Goal: Information Seeking & Learning: Find specific fact

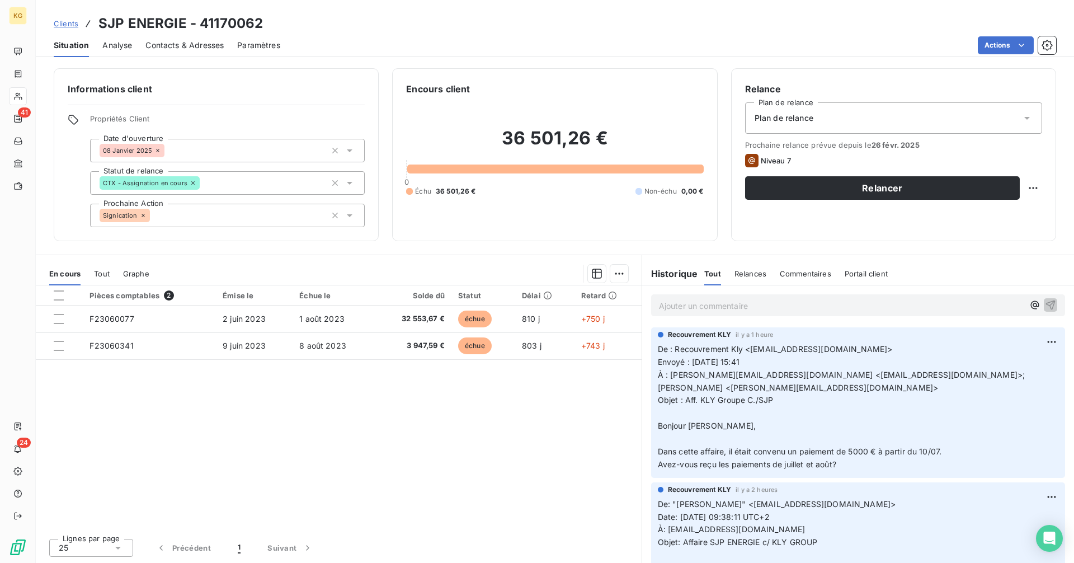
click at [63, 23] on span "Clients" at bounding box center [66, 23] width 25 height 9
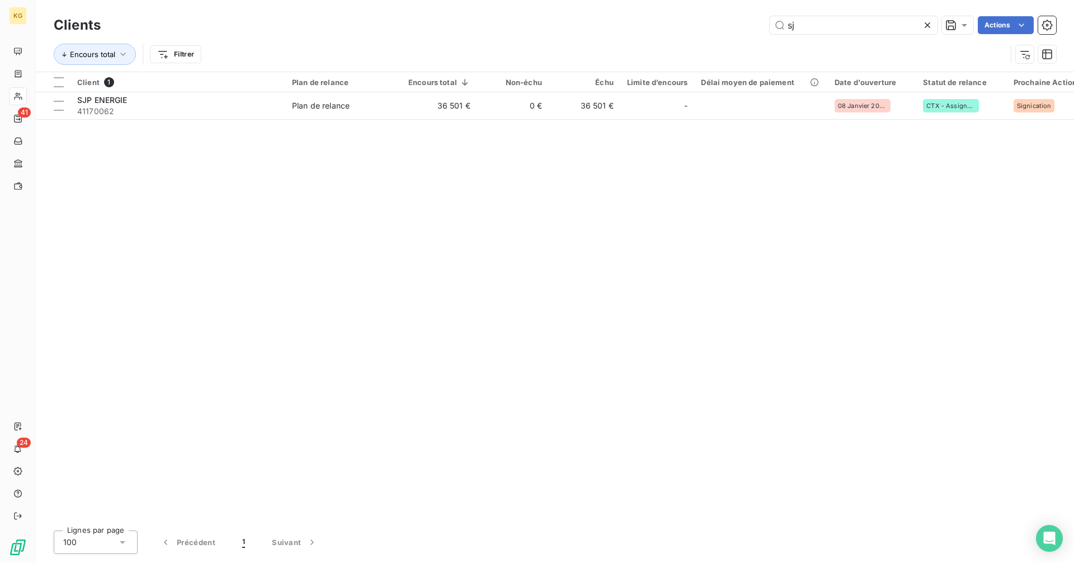
click at [699, 21] on div "sj Actions" at bounding box center [585, 25] width 942 height 18
click at [815, 29] on input "sj" at bounding box center [854, 25] width 168 height 18
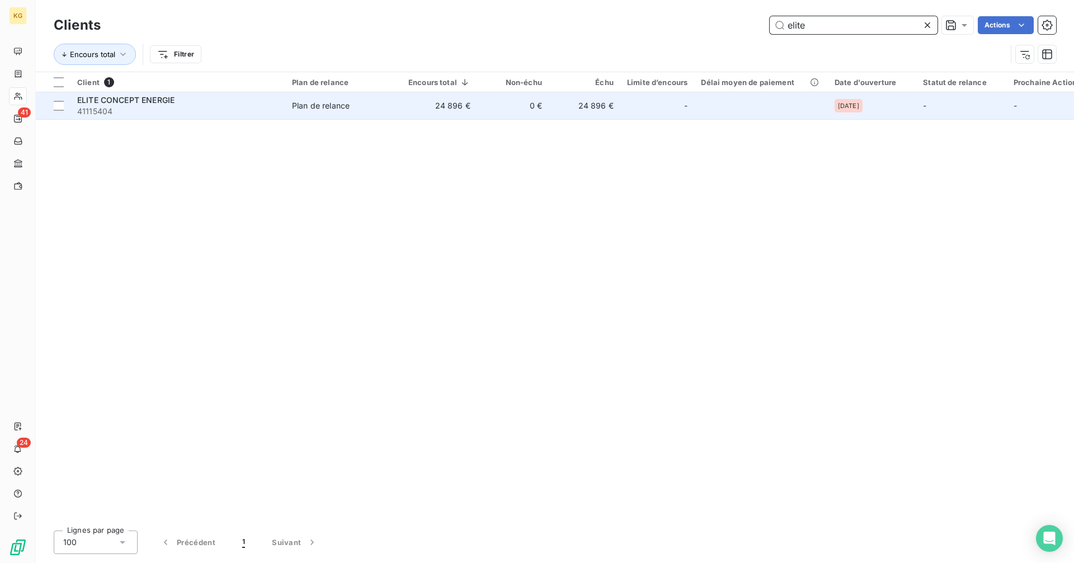
type input "elite"
click at [565, 111] on td "24 896 €" at bounding box center [585, 105] width 72 height 27
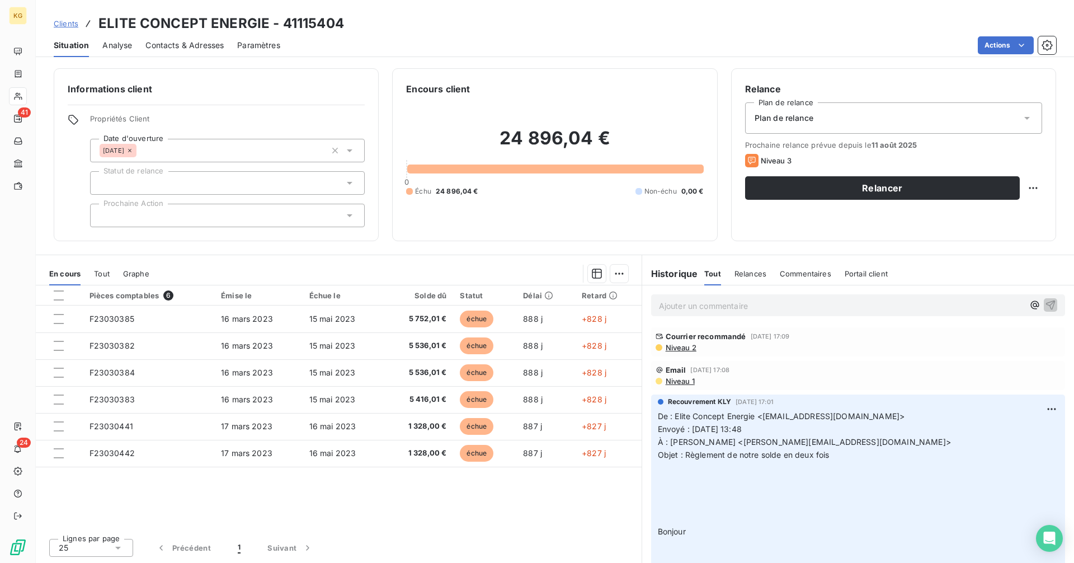
click at [687, 348] on span "Niveau 2" at bounding box center [680, 347] width 32 height 9
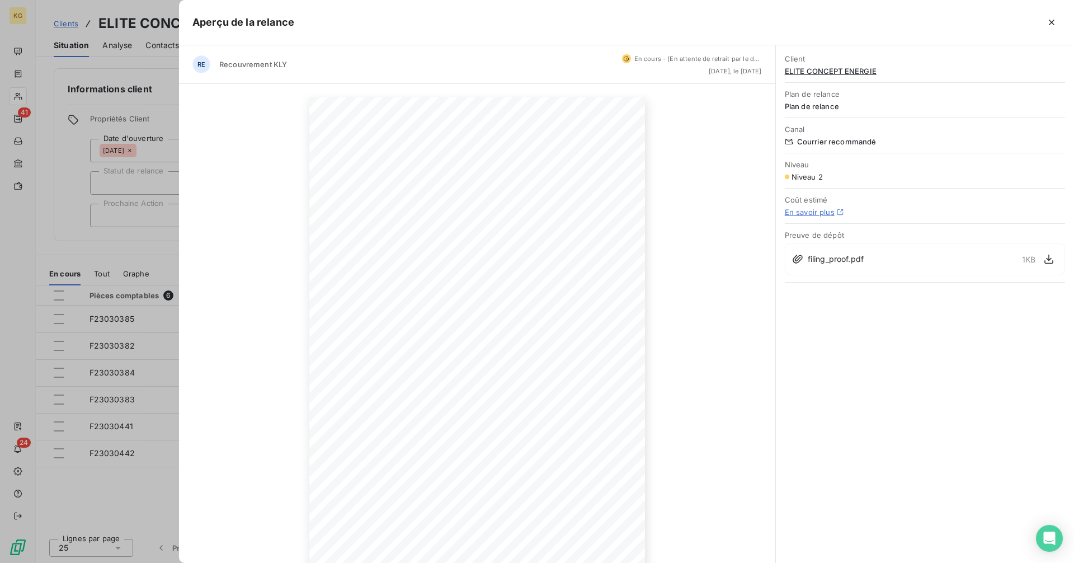
click at [53, 229] on div at bounding box center [537, 281] width 1074 height 563
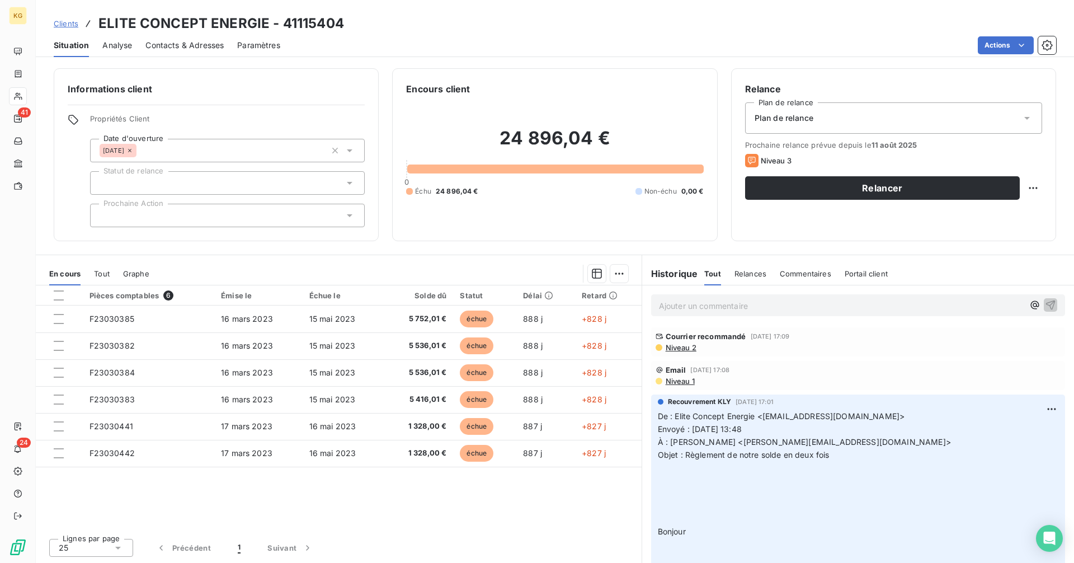
click at [66, 23] on span "Clients" at bounding box center [66, 23] width 25 height 9
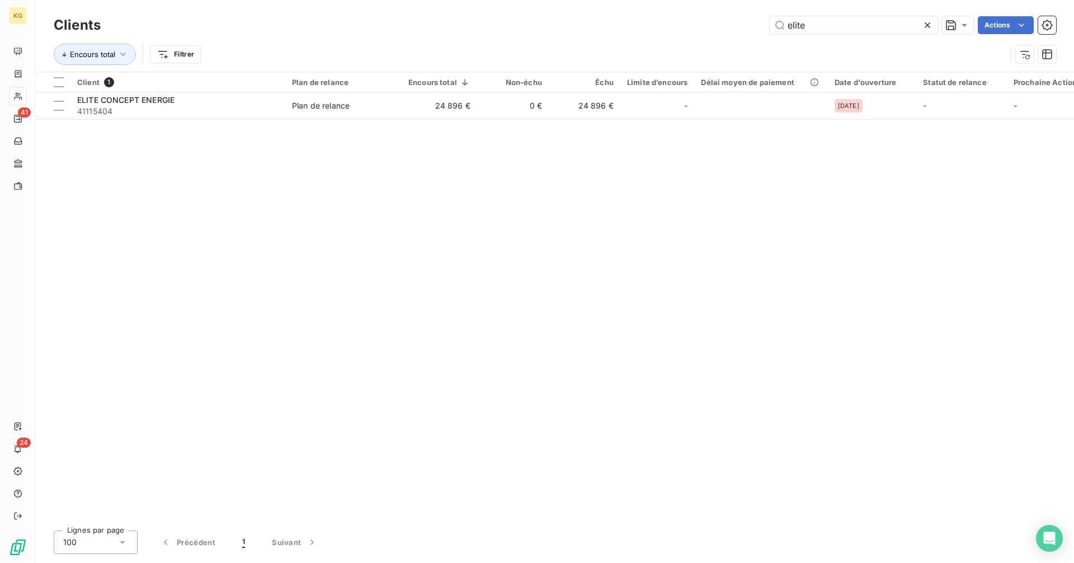
drag, startPoint x: 846, startPoint y: 21, endPoint x: 723, endPoint y: 38, distance: 124.2
click at [723, 38] on div "Clients elite Actions Encours total Filtrer" at bounding box center [555, 42] width 1002 height 58
drag, startPoint x: 723, startPoint y: 38, endPoint x: 717, endPoint y: 42, distance: 6.8
click at [721, 39] on div "Encours total Filtrer" at bounding box center [555, 54] width 1002 height 35
click at [815, 27] on input "elite" at bounding box center [854, 25] width 168 height 18
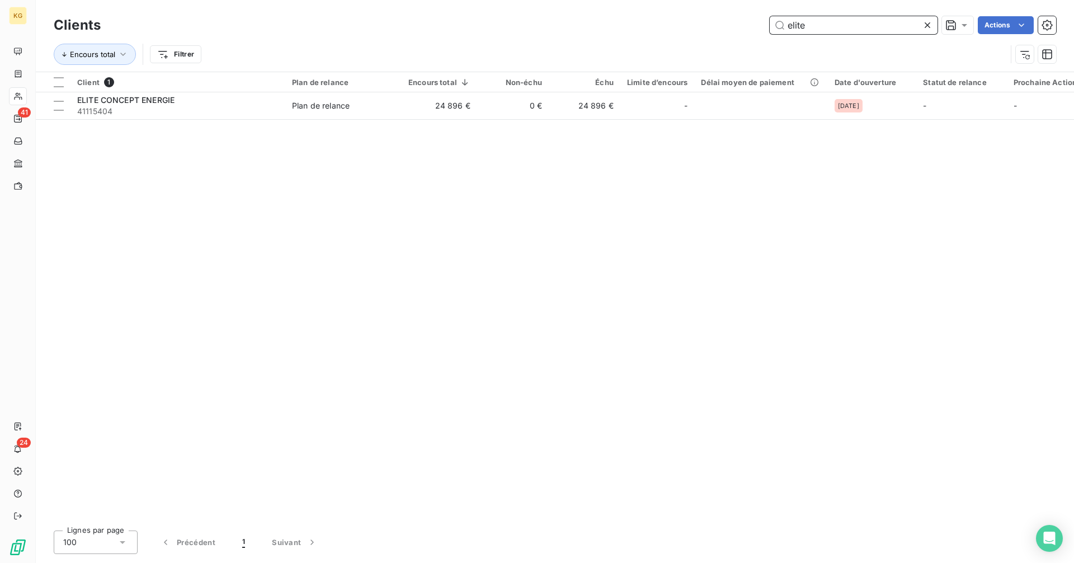
click at [815, 27] on input "elite" at bounding box center [854, 25] width 168 height 18
click at [810, 27] on input "elite" at bounding box center [854, 25] width 168 height 18
click at [810, 26] on input "elite" at bounding box center [854, 25] width 168 height 18
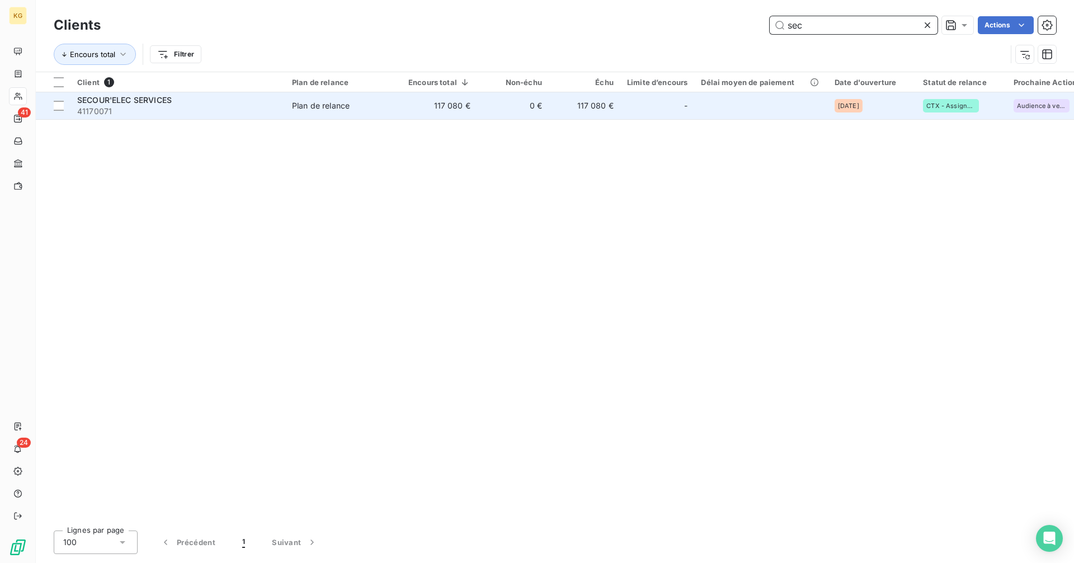
type input "sec"
click at [372, 111] on span "Plan de relance" at bounding box center [343, 105] width 103 height 11
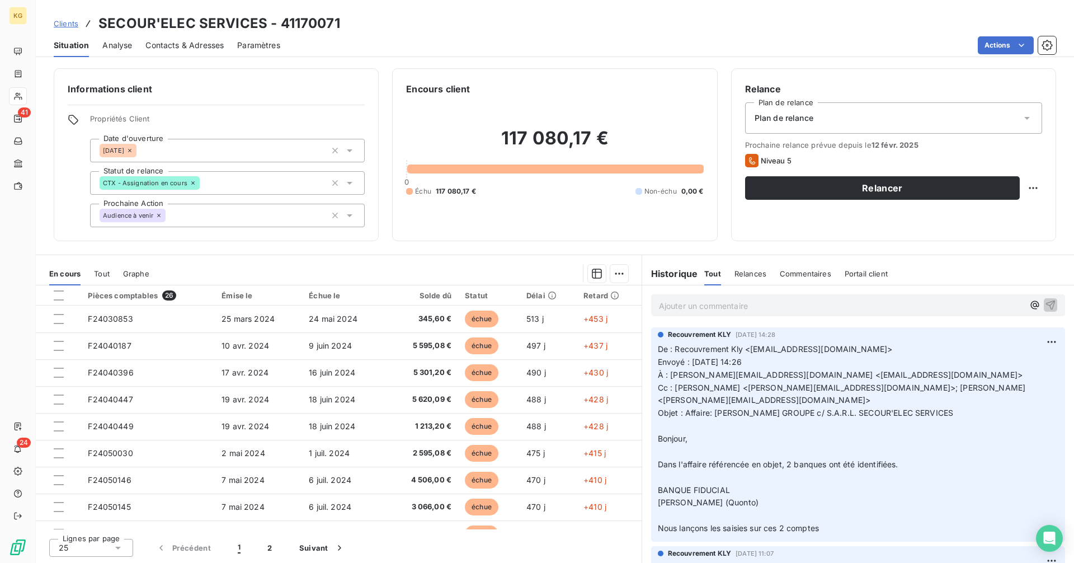
click at [703, 308] on p "Ajouter un commentaire ﻿" at bounding box center [841, 306] width 365 height 14
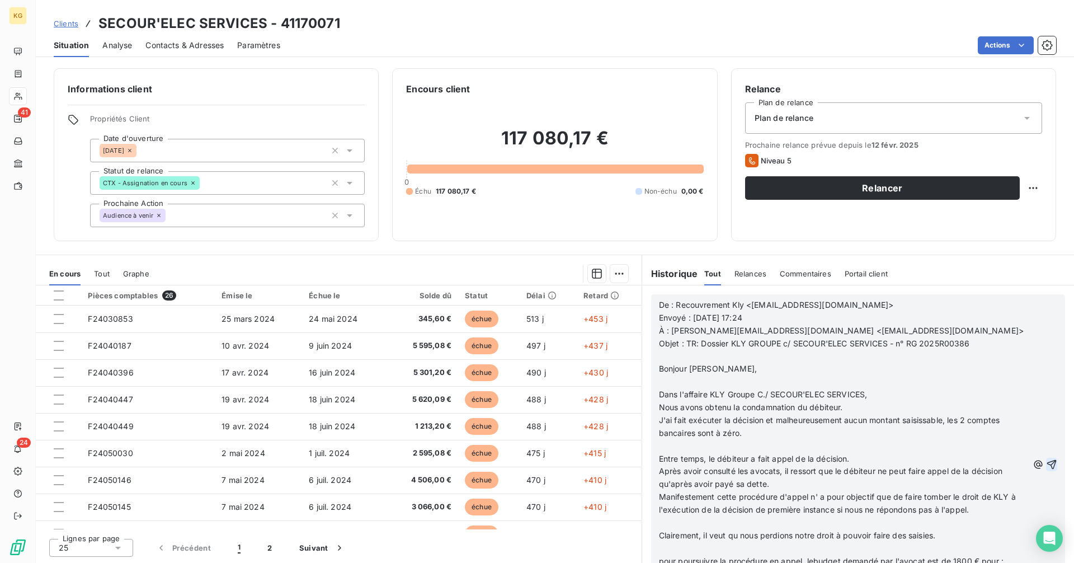
click at [1047, 461] on icon "button" at bounding box center [1052, 465] width 10 height 10
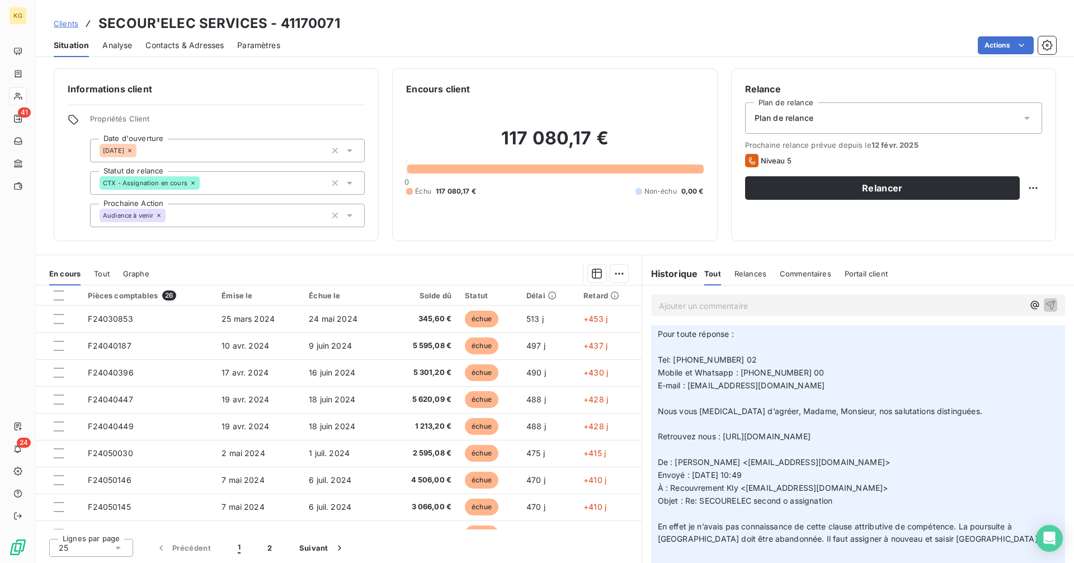
scroll to position [2610, 0]
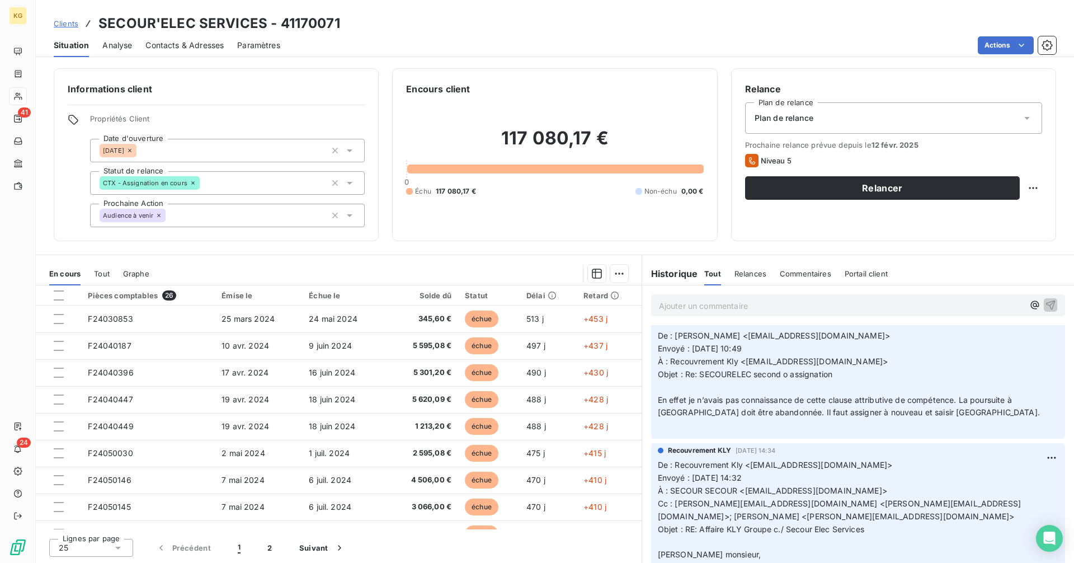
click at [58, 27] on span "Clients" at bounding box center [66, 23] width 25 height 9
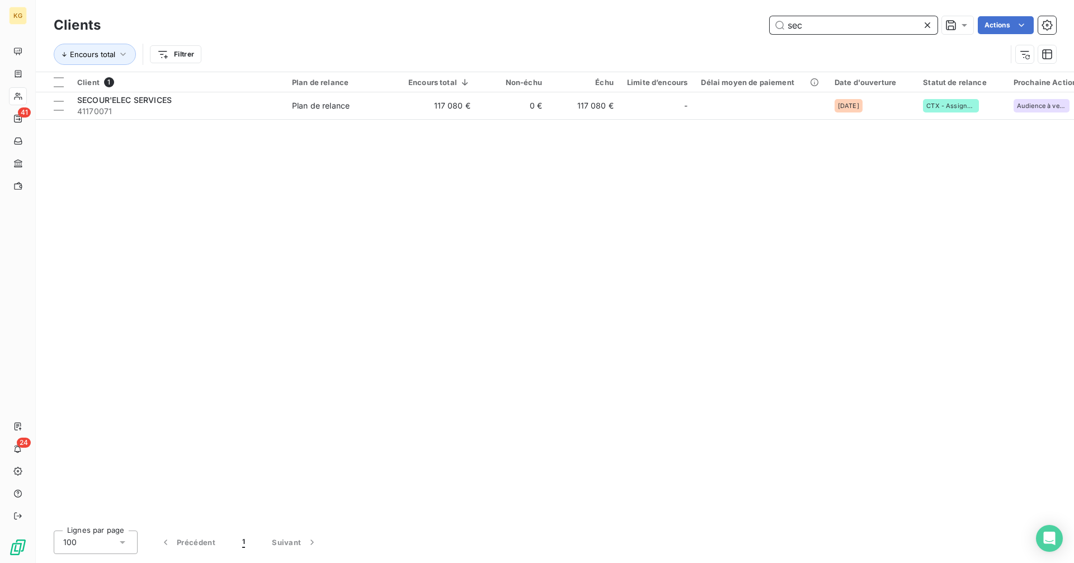
click at [855, 25] on input "sec" at bounding box center [854, 25] width 168 height 18
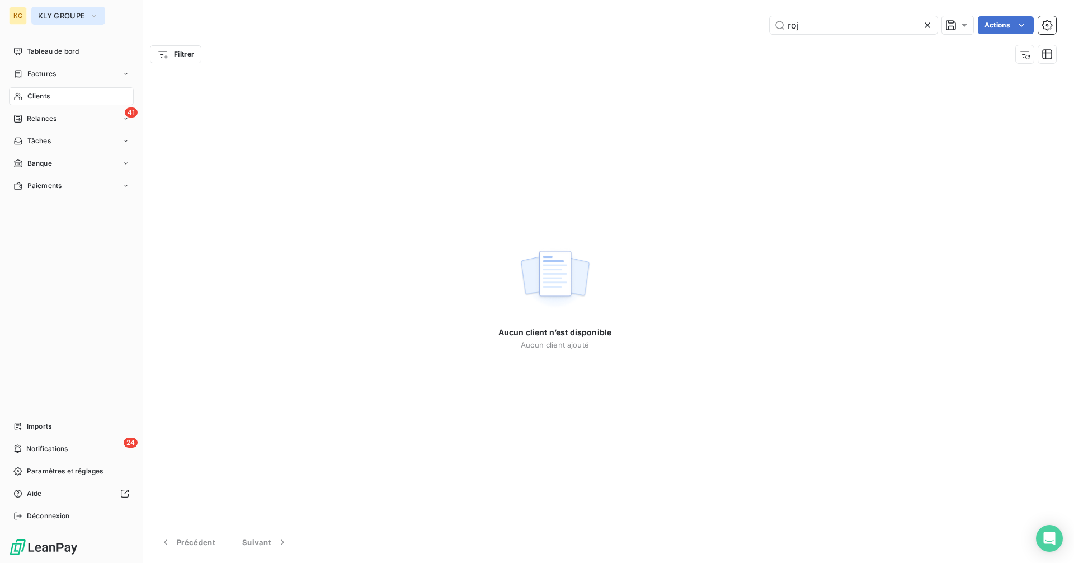
click at [67, 18] on span "KLY GROUPE" at bounding box center [61, 15] width 47 height 9
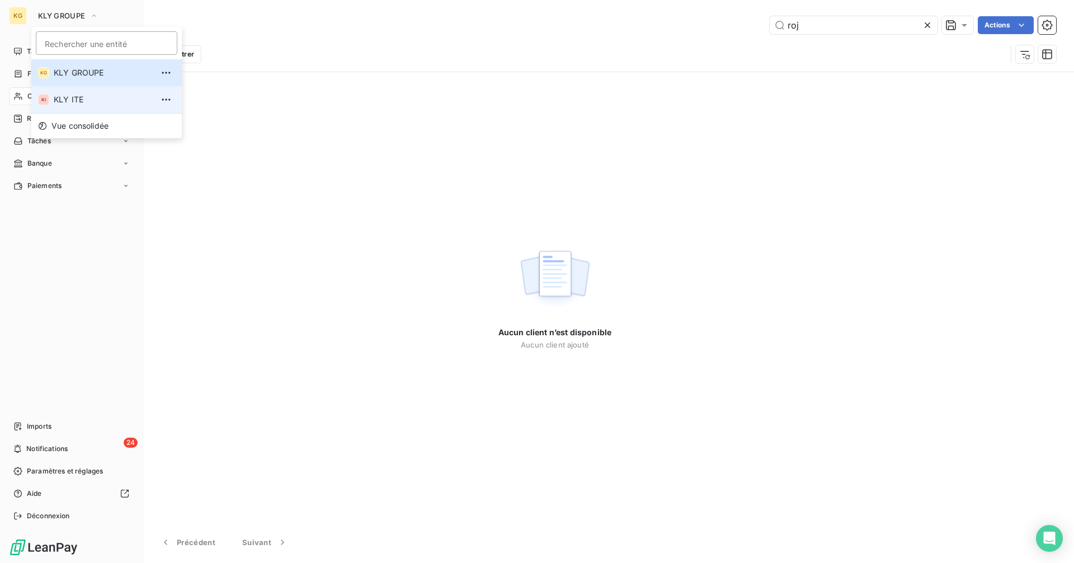
click at [64, 98] on span "KLY ITE" at bounding box center [103, 99] width 99 height 11
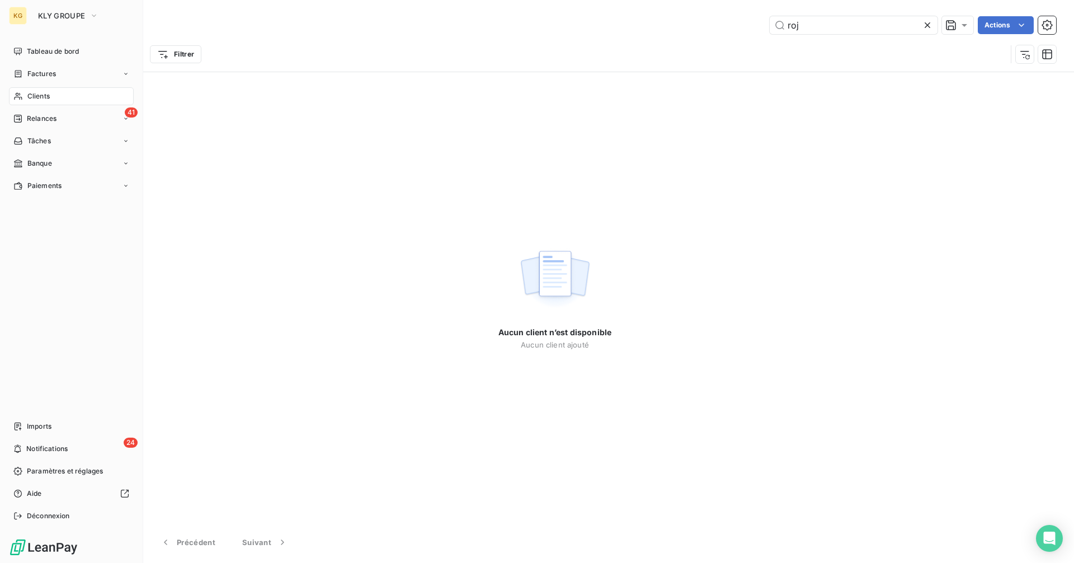
type input "saur"
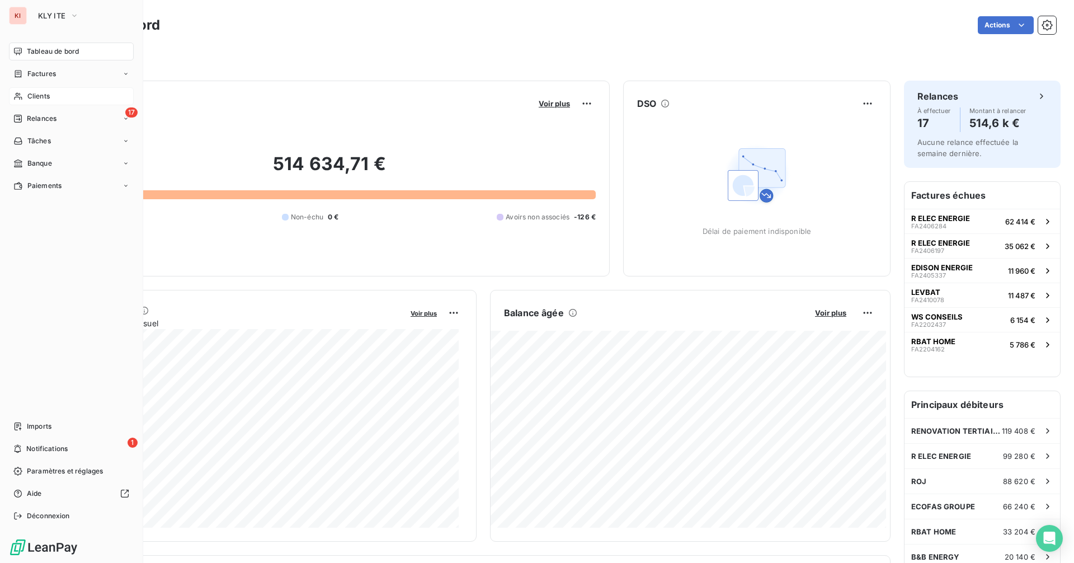
click at [37, 95] on span "Clients" at bounding box center [38, 96] width 22 height 10
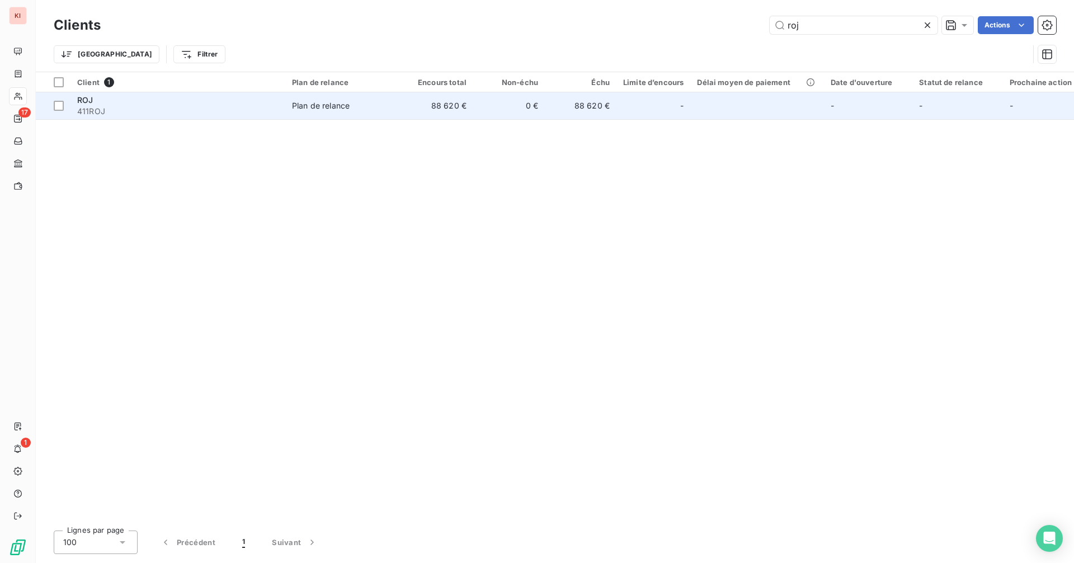
type input "roj"
click at [561, 114] on td "88 620 €" at bounding box center [581, 105] width 72 height 27
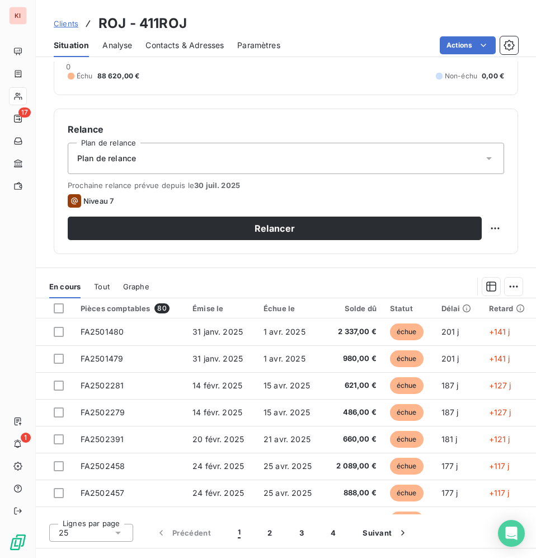
scroll to position [355, 0]
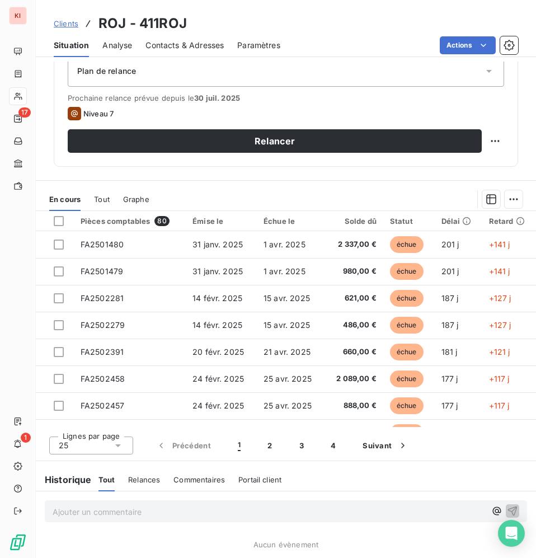
click at [108, 446] on div "25" at bounding box center [91, 445] width 84 height 18
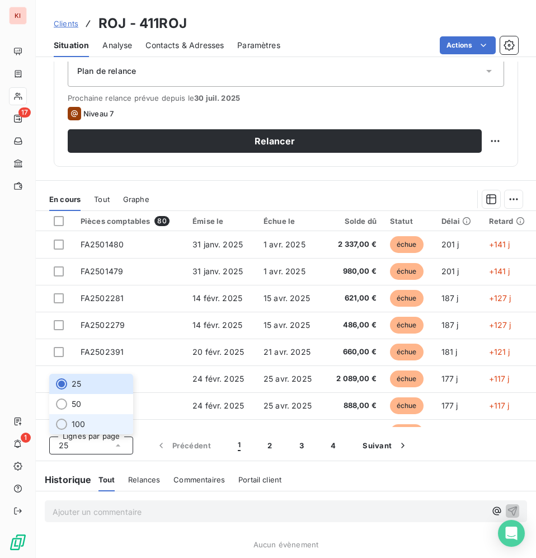
click at [93, 421] on li "100" at bounding box center [91, 424] width 84 height 20
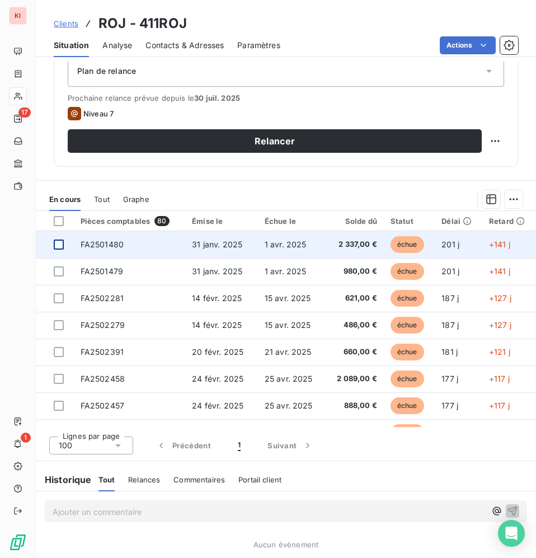
click at [59, 247] on div at bounding box center [59, 244] width 10 height 10
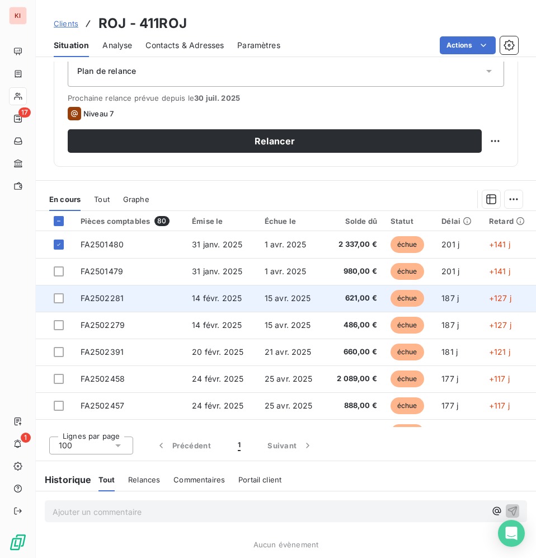
click at [59, 307] on td at bounding box center [55, 298] width 38 height 27
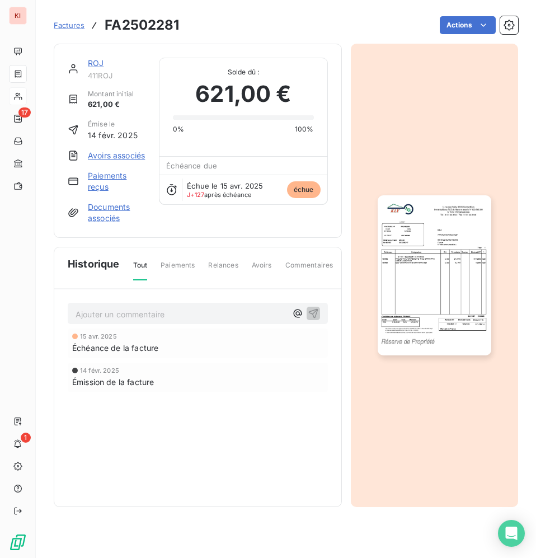
click at [85, 68] on div "ROJ 411ROJ" at bounding box center [107, 69] width 78 height 22
click at [95, 66] on link "ROJ" at bounding box center [96, 63] width 16 height 10
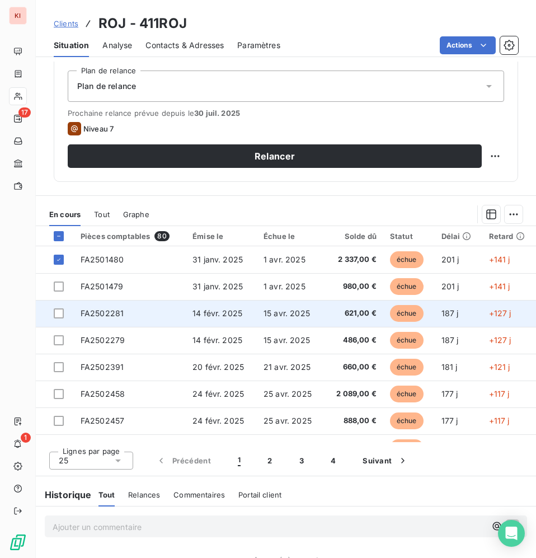
scroll to position [355, 0]
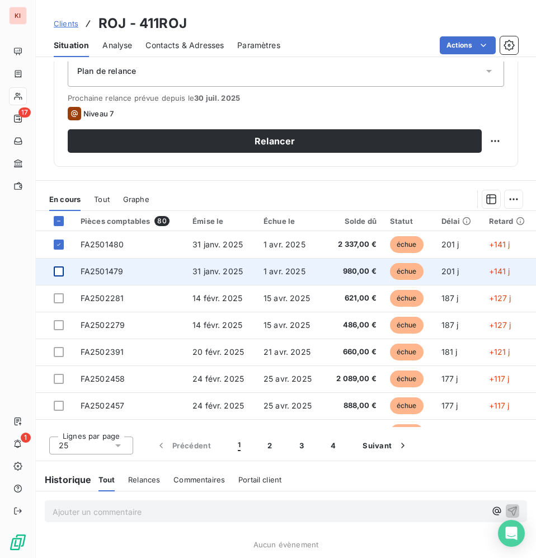
click at [59, 272] on div at bounding box center [59, 271] width 10 height 10
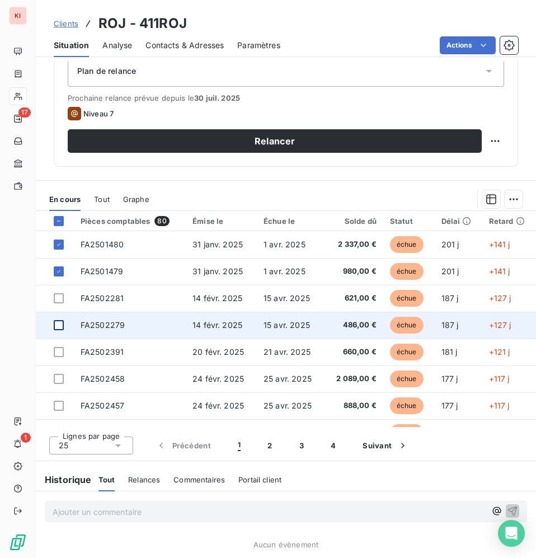
click at [59, 325] on div at bounding box center [59, 325] width 10 height 10
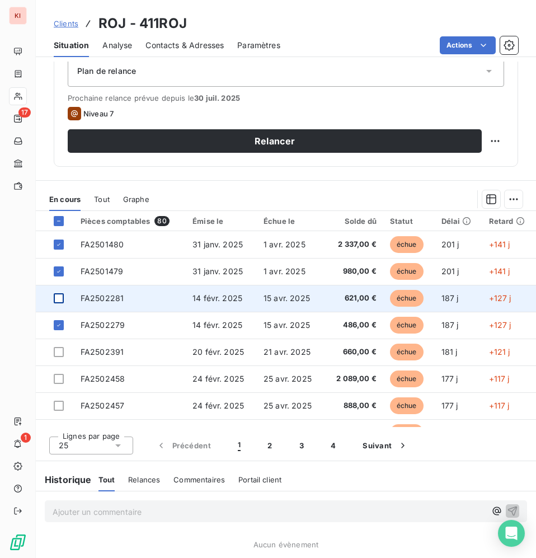
click at [56, 298] on div at bounding box center [59, 298] width 10 height 10
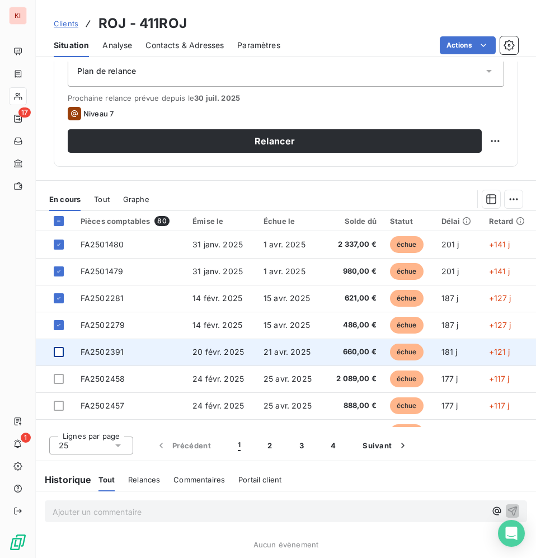
click at [59, 350] on div at bounding box center [59, 352] width 10 height 10
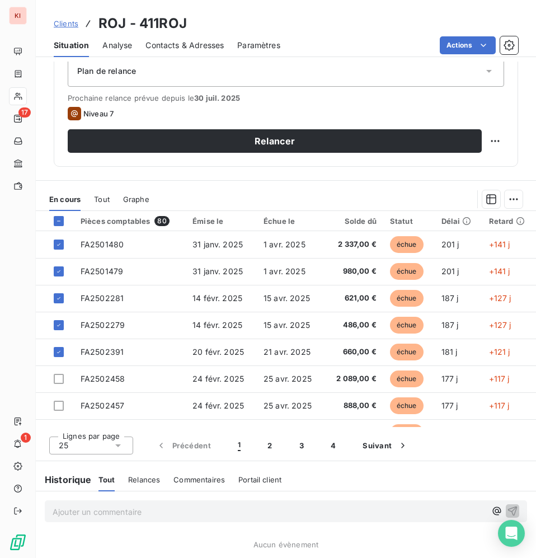
click at [106, 441] on div "25" at bounding box center [91, 445] width 84 height 18
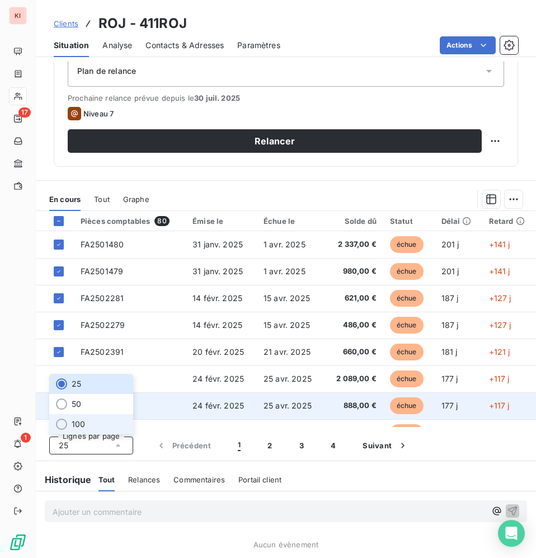
click at [63, 426] on div at bounding box center [61, 423] width 11 height 11
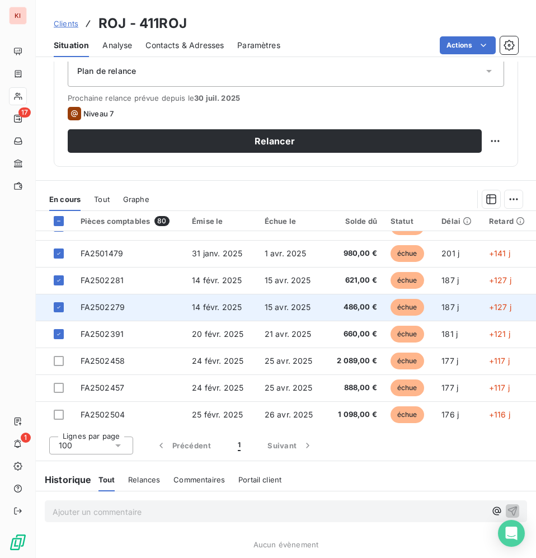
scroll to position [0, 0]
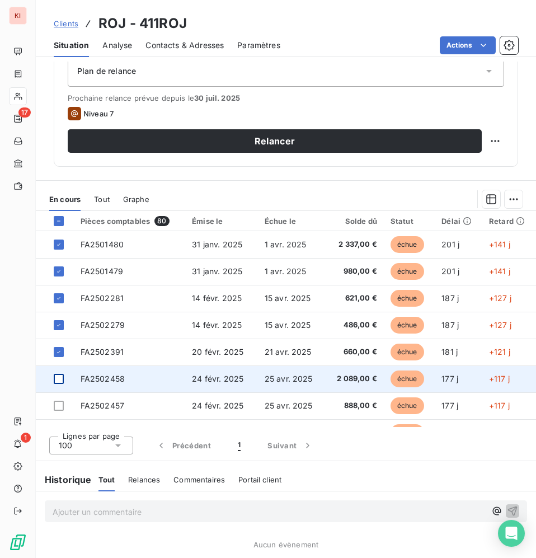
click at [57, 377] on div at bounding box center [59, 379] width 10 height 10
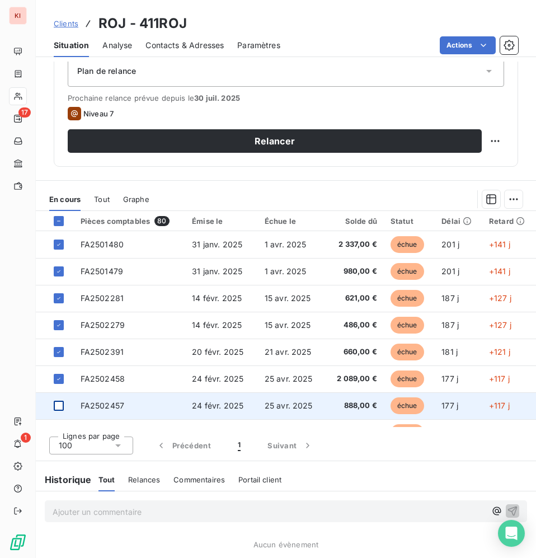
click at [60, 406] on div at bounding box center [59, 405] width 10 height 10
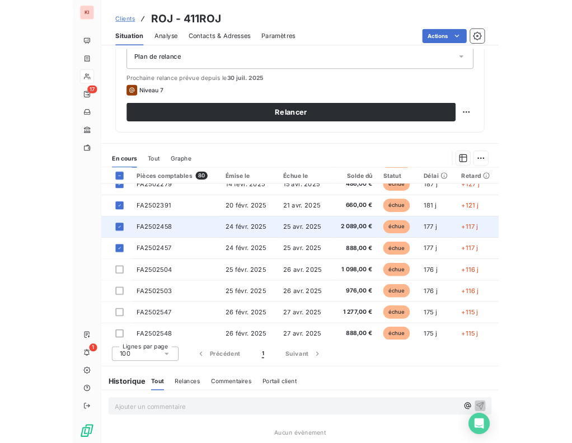
scroll to position [130, 0]
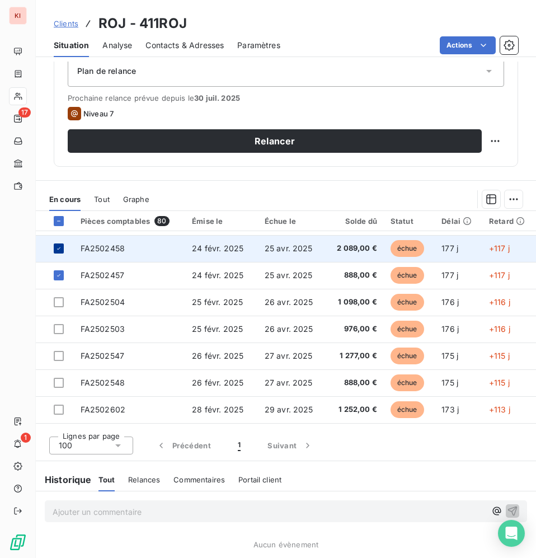
click at [58, 250] on icon at bounding box center [58, 248] width 7 height 7
drag, startPoint x: 59, startPoint y: 273, endPoint x: 9, endPoint y: 259, distance: 51.7
click at [58, 273] on icon at bounding box center [58, 275] width 7 height 7
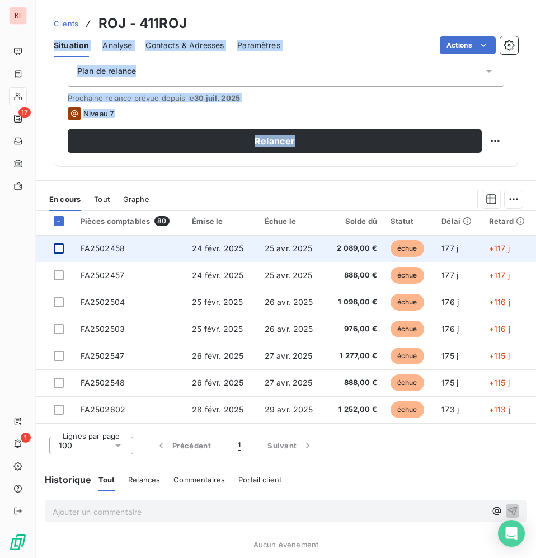
drag, startPoint x: 861, startPoint y: 89, endPoint x: 1170, endPoint y: 133, distance: 311.8
click at [536, 133] on html "KI 17 1 Clients ROJ - 411ROJ Situation Analyse Contacts & Adresses Paramètres A…" at bounding box center [268, 279] width 536 height 558
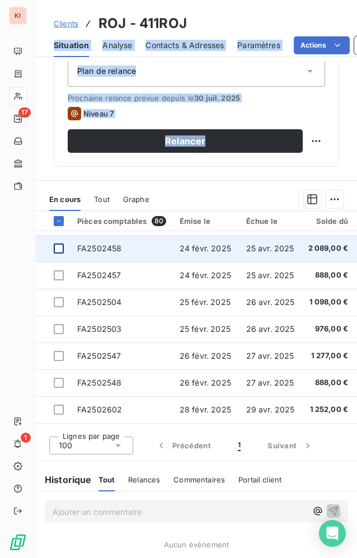
click at [58, 252] on div at bounding box center [59, 248] width 10 height 10
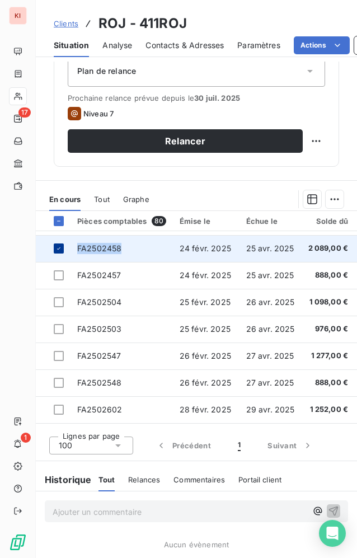
click at [58, 252] on div at bounding box center [59, 248] width 10 height 10
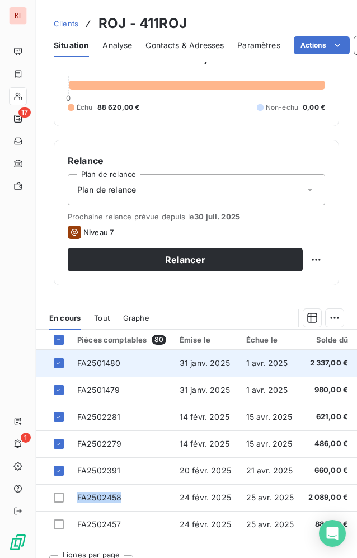
scroll to position [364, 0]
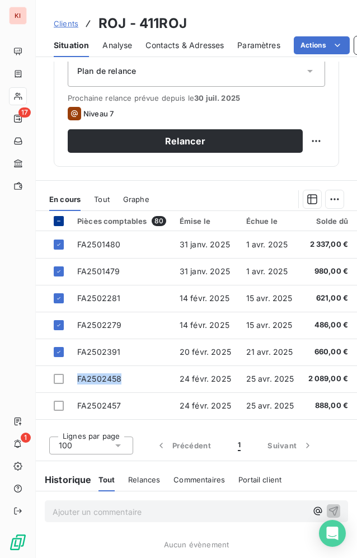
click at [60, 218] on icon at bounding box center [58, 221] width 7 height 7
click at [60, 216] on div at bounding box center [59, 221] width 10 height 10
click at [60, 218] on icon at bounding box center [58, 221] width 7 height 7
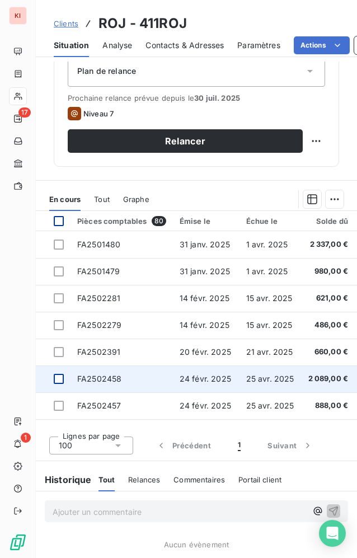
click at [55, 374] on div at bounding box center [59, 379] width 10 height 10
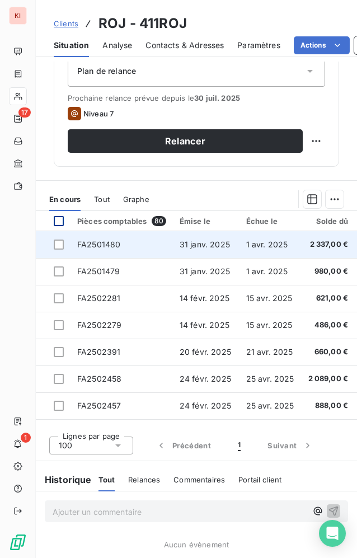
drag, startPoint x: 59, startPoint y: 236, endPoint x: 60, endPoint y: 242, distance: 5.7
click at [59, 239] on div at bounding box center [59, 244] width 10 height 10
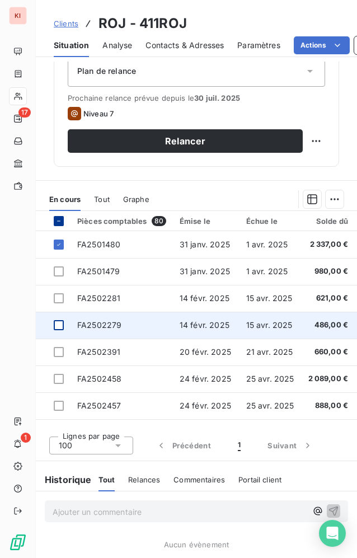
click at [59, 320] on div at bounding box center [59, 325] width 10 height 10
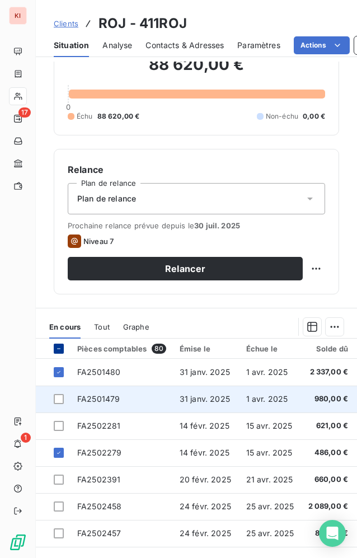
scroll to position [261, 0]
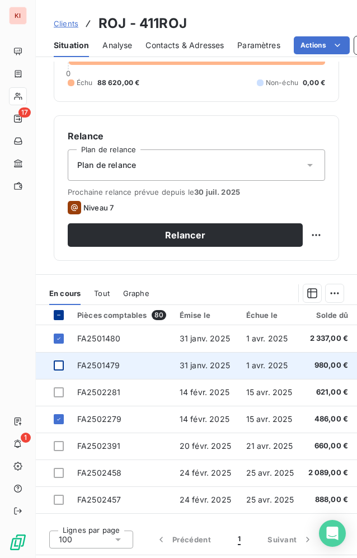
click at [59, 366] on div at bounding box center [59, 365] width 10 height 10
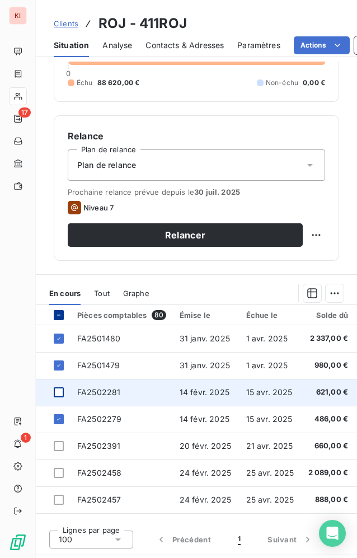
click at [60, 393] on div at bounding box center [59, 392] width 10 height 10
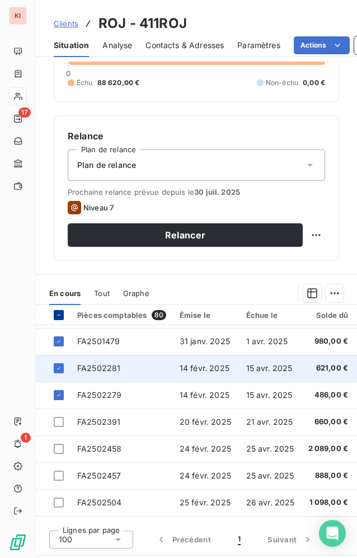
scroll to position [0, 0]
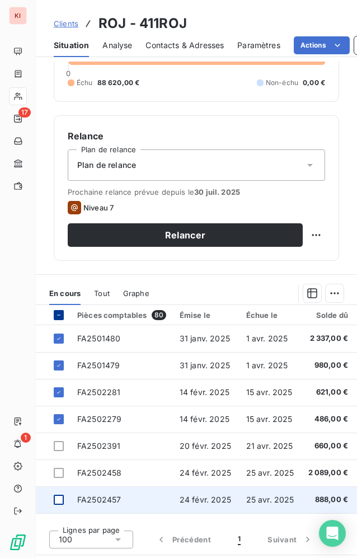
click at [59, 498] on div at bounding box center [59, 499] width 10 height 10
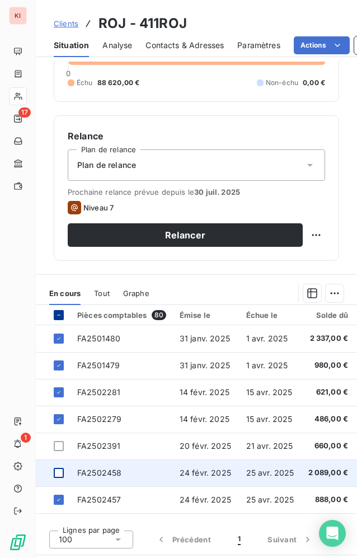
click at [56, 476] on div at bounding box center [59, 473] width 10 height 10
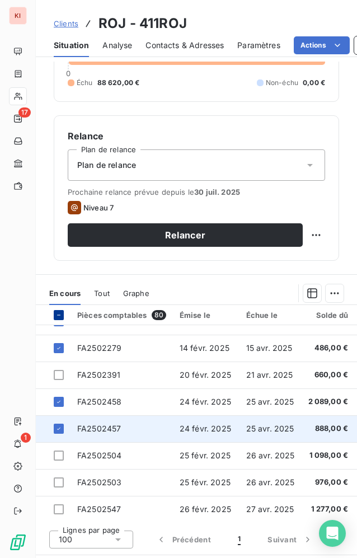
scroll to position [130, 0]
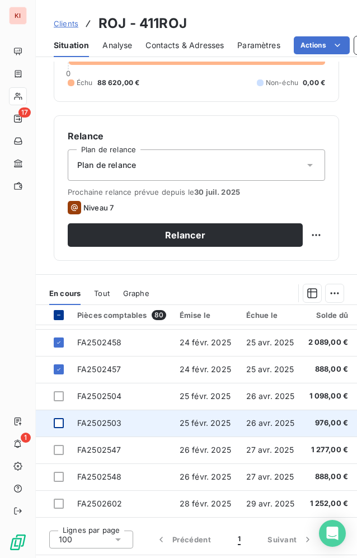
click at [58, 426] on div at bounding box center [59, 423] width 10 height 10
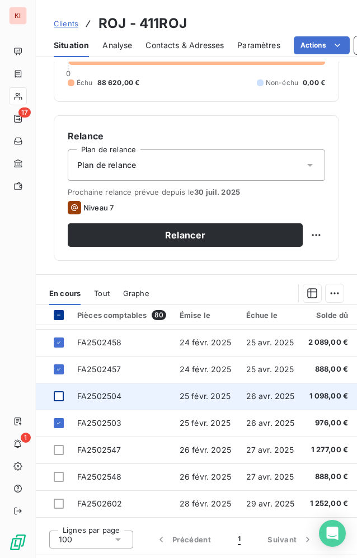
click at [60, 397] on div at bounding box center [59, 396] width 10 height 10
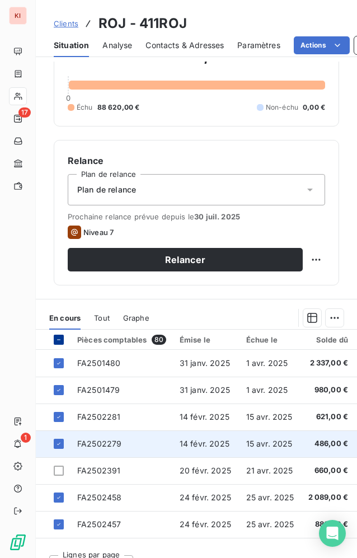
scroll to position [261, 0]
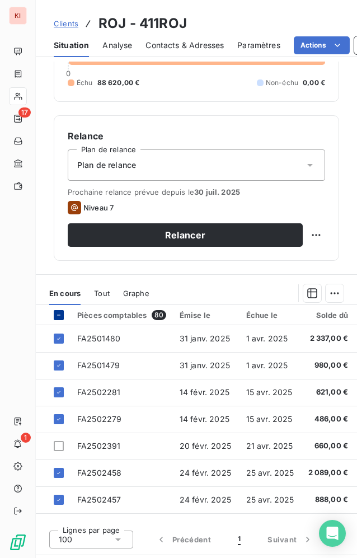
click at [62, 313] on div at bounding box center [59, 315] width 10 height 10
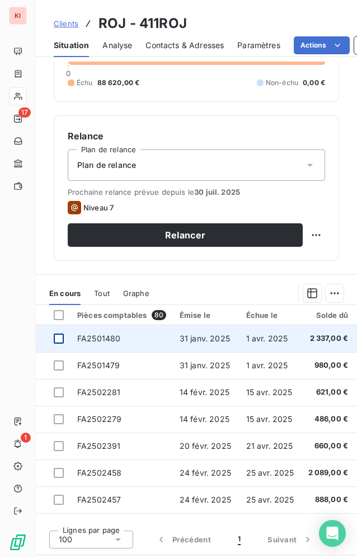
click at [62, 337] on div at bounding box center [59, 338] width 10 height 10
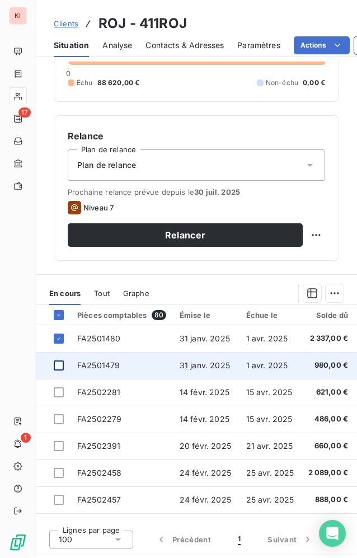
click at [60, 368] on div at bounding box center [59, 365] width 10 height 10
click at [60, 368] on icon at bounding box center [58, 365] width 7 height 7
click at [60, 367] on div at bounding box center [59, 365] width 10 height 10
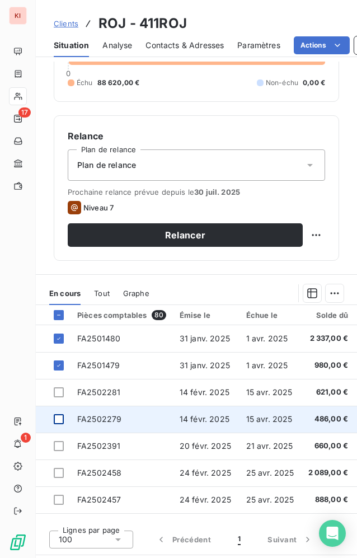
click at [57, 421] on div at bounding box center [59, 419] width 10 height 10
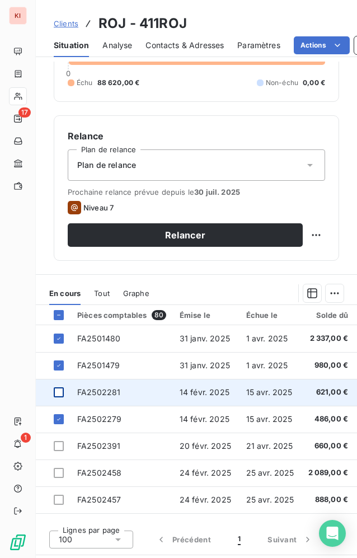
click at [61, 393] on div at bounding box center [59, 392] width 10 height 10
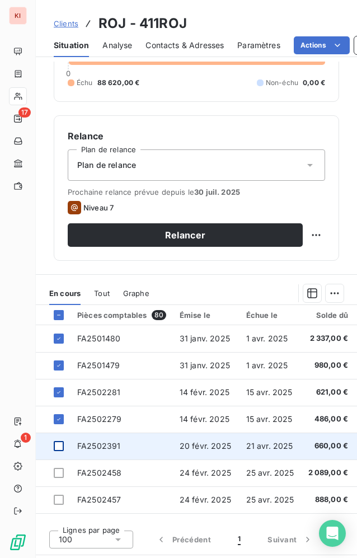
click at [59, 448] on div at bounding box center [59, 446] width 10 height 10
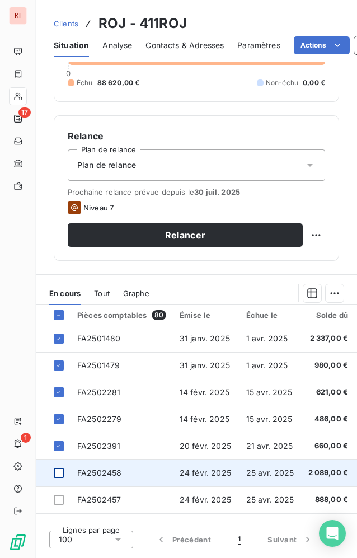
click at [60, 474] on div at bounding box center [59, 473] width 10 height 10
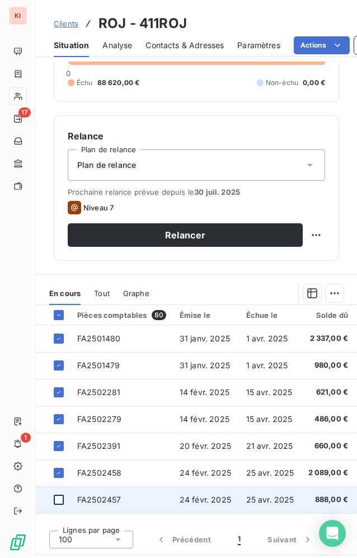
click at [60, 503] on div at bounding box center [59, 499] width 10 height 10
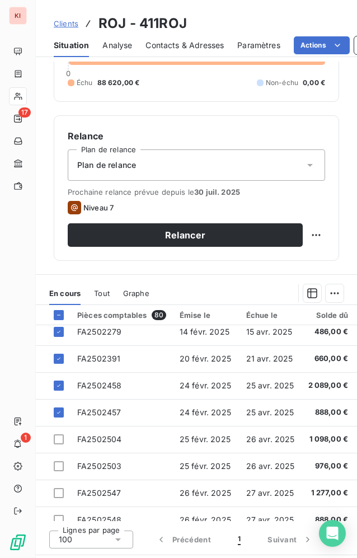
scroll to position [130, 0]
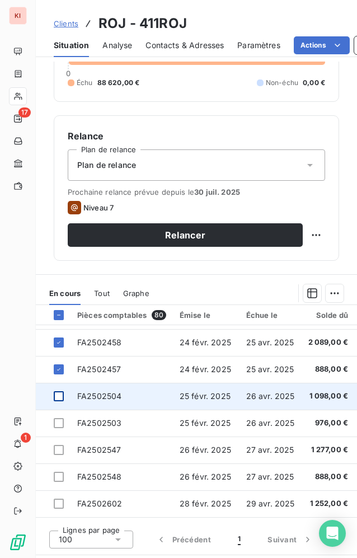
click at [60, 397] on div at bounding box center [59, 396] width 10 height 10
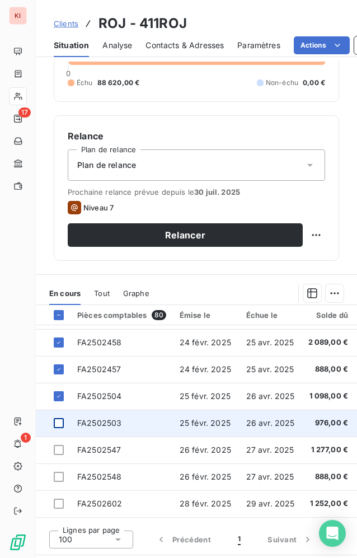
click at [58, 424] on div at bounding box center [59, 423] width 10 height 10
click at [59, 422] on div at bounding box center [59, 423] width 10 height 10
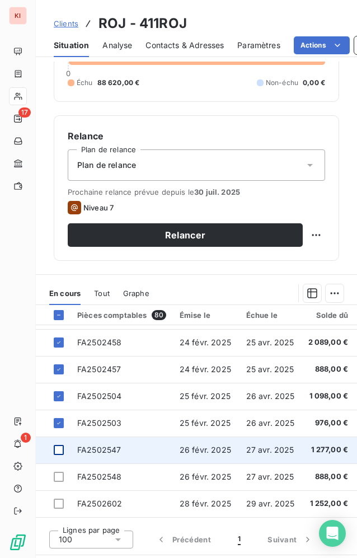
click at [59, 449] on div at bounding box center [59, 450] width 10 height 10
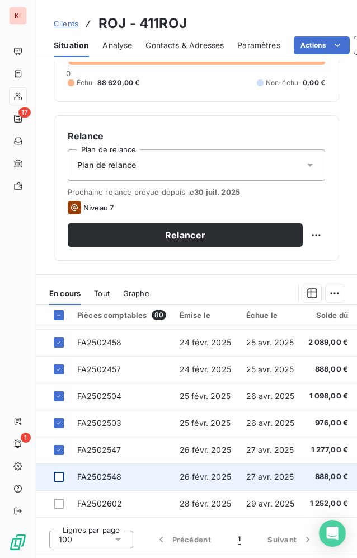
click at [59, 478] on div at bounding box center [59, 476] width 10 height 10
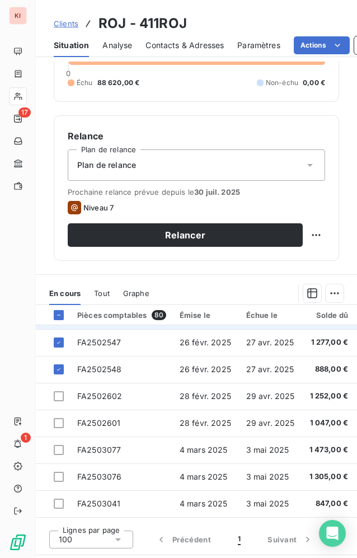
scroll to position [261, 0]
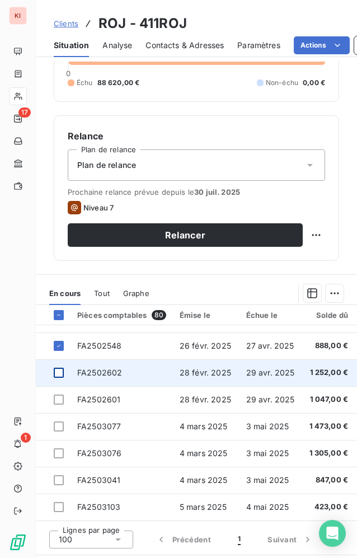
click at [60, 374] on div at bounding box center [59, 372] width 10 height 10
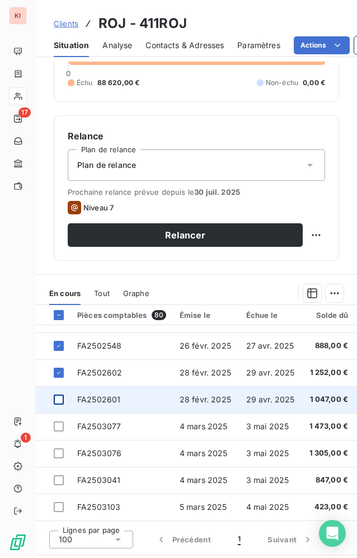
click at [60, 400] on div at bounding box center [59, 399] width 10 height 10
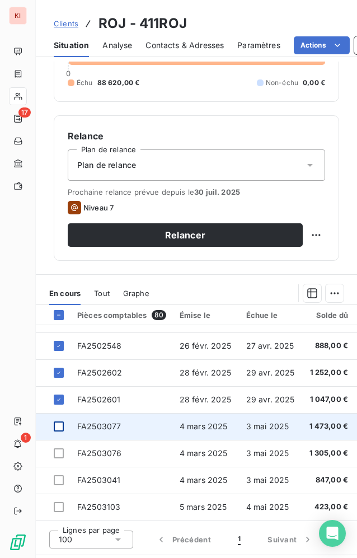
click at [60, 429] on div at bounding box center [59, 426] width 10 height 10
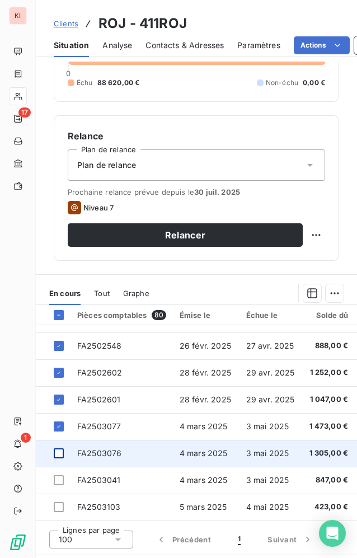
click at [60, 455] on div at bounding box center [59, 453] width 10 height 10
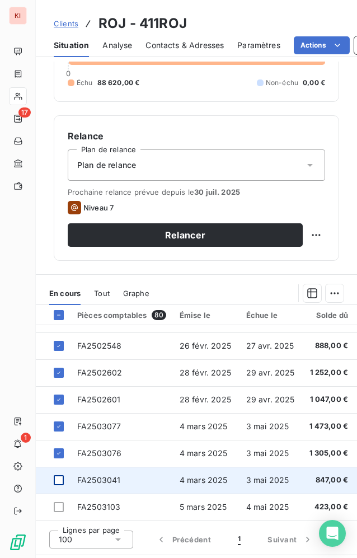
click at [56, 482] on div at bounding box center [59, 480] width 10 height 10
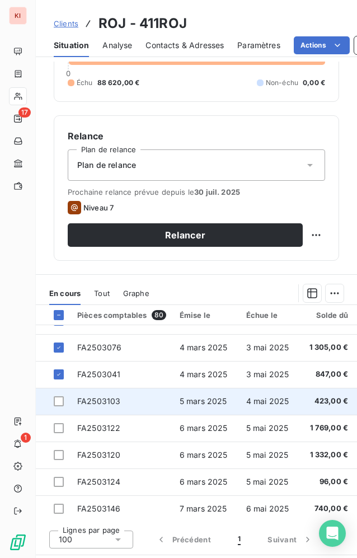
scroll to position [391, 0]
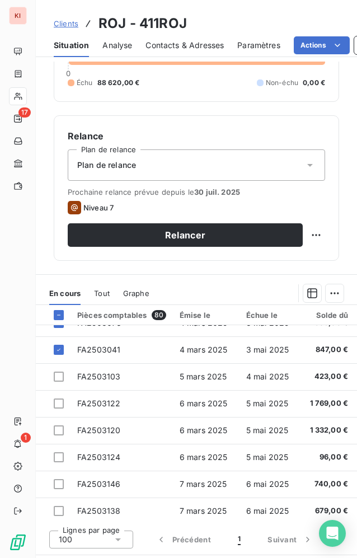
drag, startPoint x: 58, startPoint y: 376, endPoint x: 7, endPoint y: 380, distance: 51.6
click at [58, 376] on div at bounding box center [59, 376] width 10 height 10
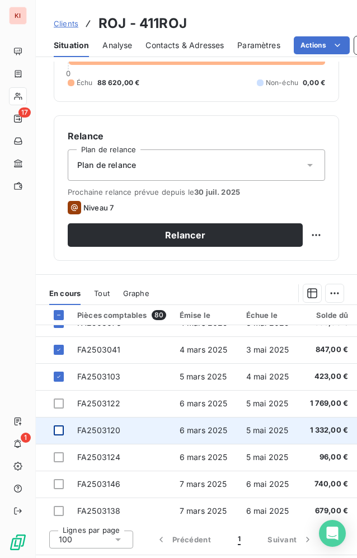
click at [56, 432] on div at bounding box center [59, 430] width 10 height 10
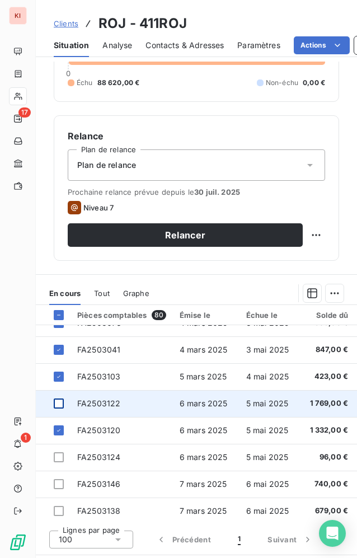
click at [58, 405] on div at bounding box center [59, 403] width 10 height 10
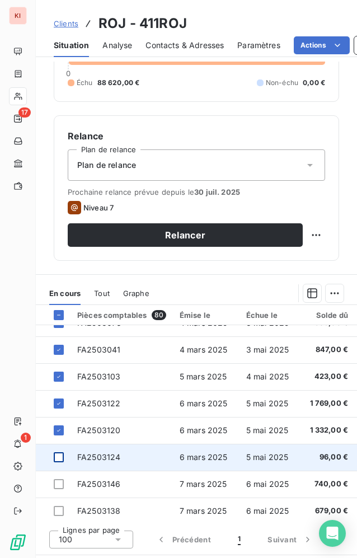
click at [59, 457] on div at bounding box center [59, 457] width 10 height 10
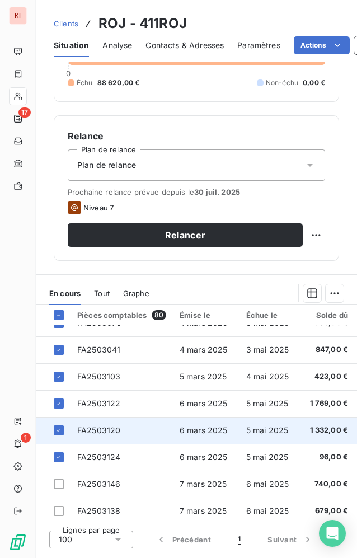
scroll to position [522, 0]
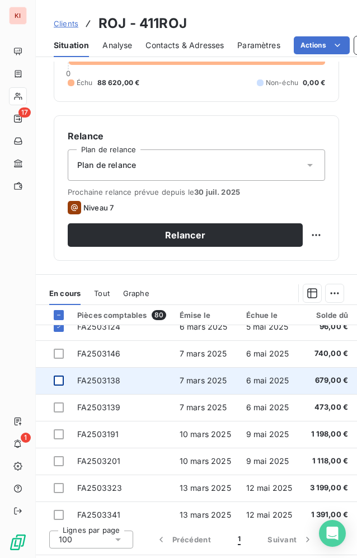
click at [59, 380] on div at bounding box center [59, 380] width 10 height 10
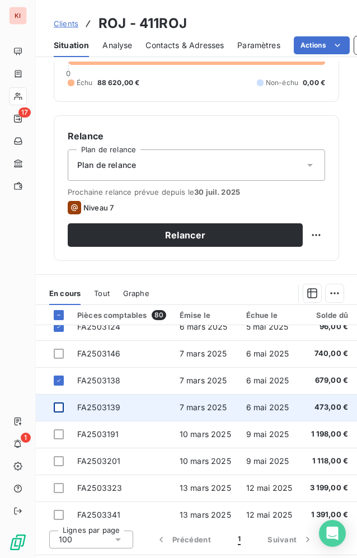
click at [58, 408] on div at bounding box center [59, 407] width 10 height 10
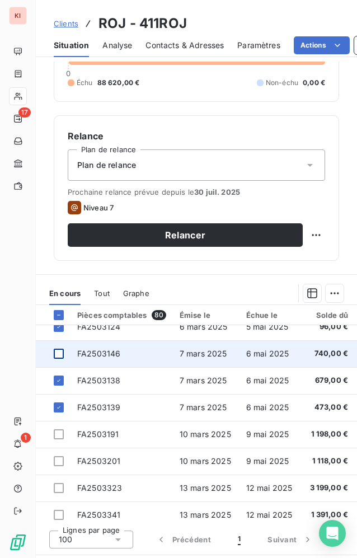
click at [55, 353] on div at bounding box center [59, 353] width 10 height 10
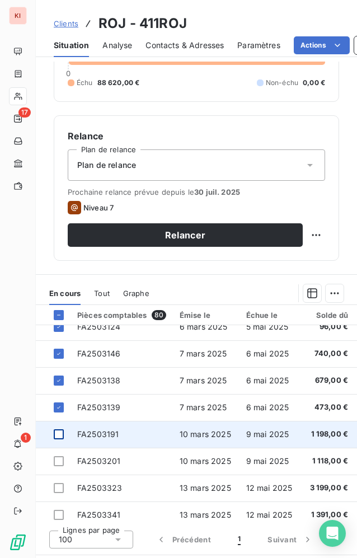
click at [61, 436] on div at bounding box center [59, 434] width 10 height 10
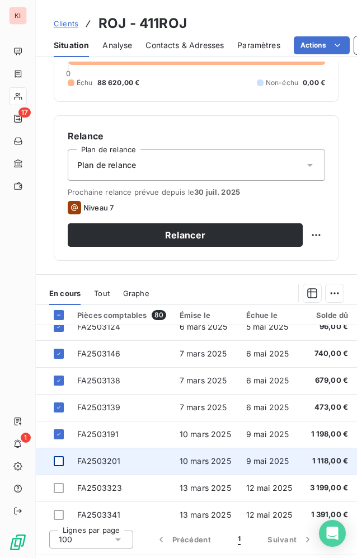
click at [63, 460] on div at bounding box center [59, 461] width 10 height 10
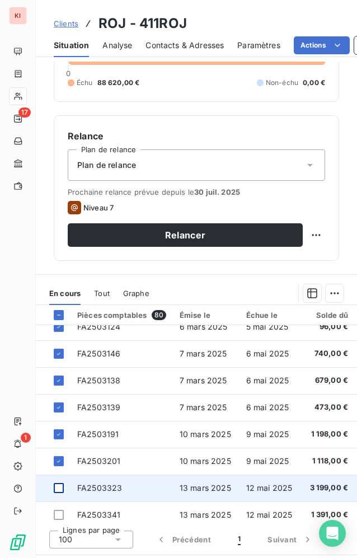
click at [59, 489] on div at bounding box center [59, 488] width 10 height 10
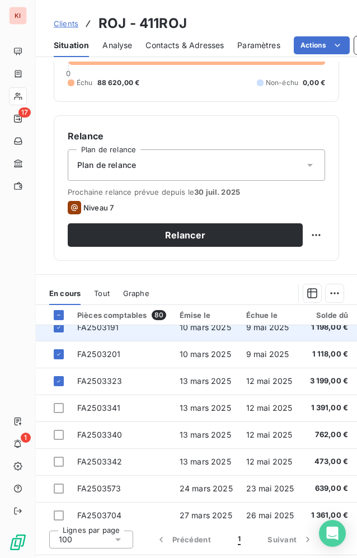
scroll to position [653, 0]
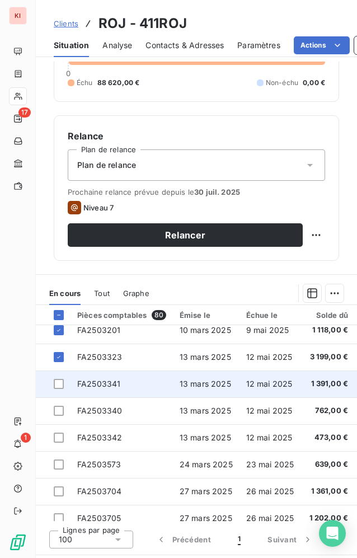
click at [60, 389] on td at bounding box center [53, 383] width 35 height 27
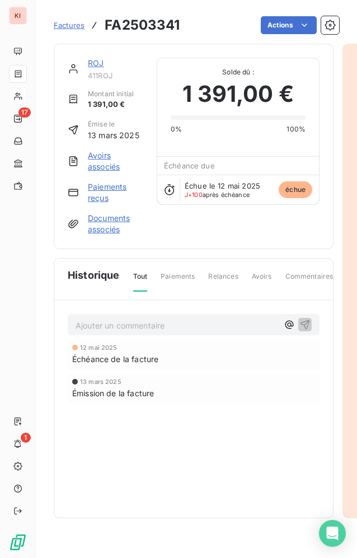
click at [98, 62] on link "ROJ" at bounding box center [96, 63] width 16 height 10
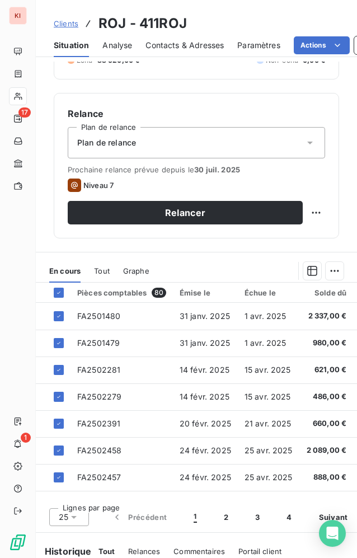
scroll to position [364, 0]
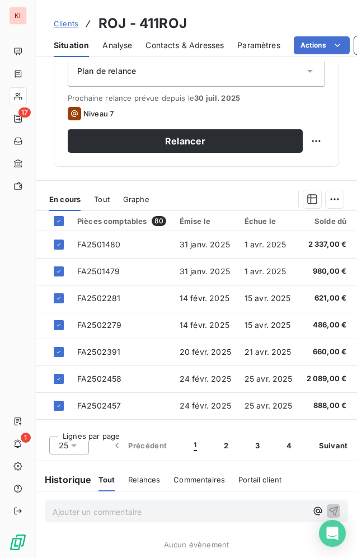
click at [78, 440] on icon at bounding box center [73, 445] width 11 height 11
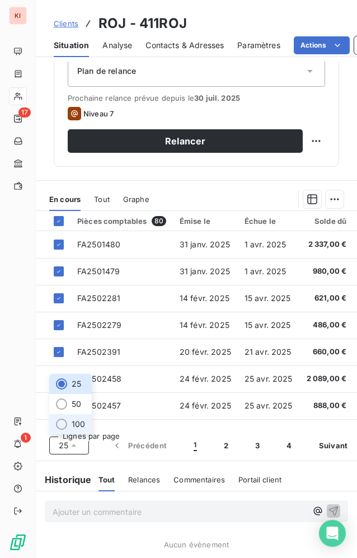
click at [75, 418] on span "100" at bounding box center [78, 423] width 13 height 11
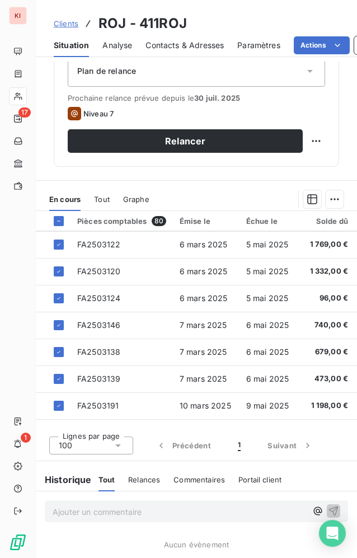
scroll to position [653, 0]
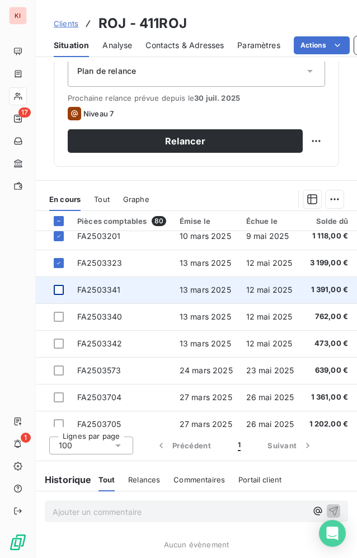
click at [62, 285] on div at bounding box center [59, 290] width 10 height 10
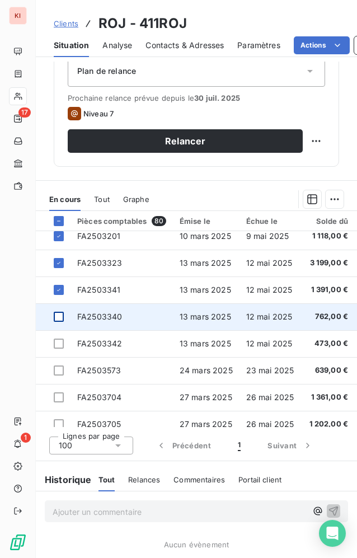
click at [59, 311] on div at bounding box center [59, 316] width 10 height 10
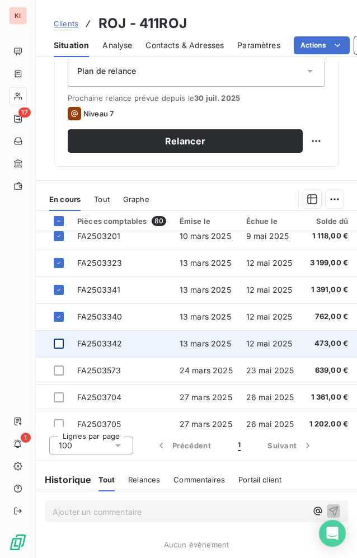
click at [59, 338] on div at bounding box center [59, 343] width 10 height 10
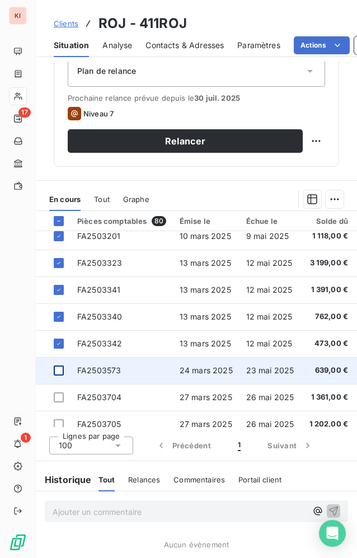
click at [58, 365] on div at bounding box center [59, 370] width 10 height 10
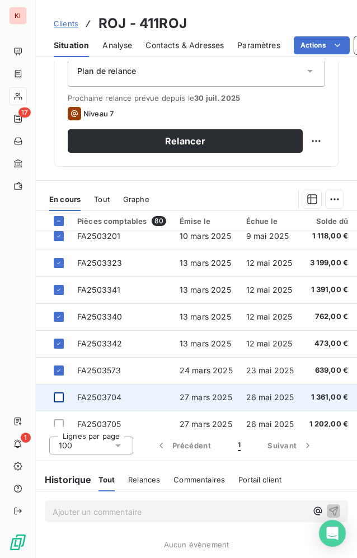
click at [59, 392] on div at bounding box center [59, 397] width 10 height 10
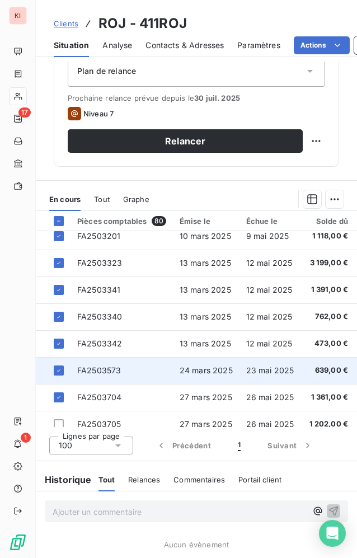
scroll to position [783, 0]
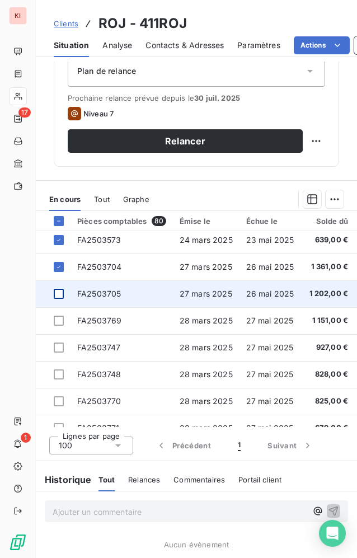
click at [61, 289] on div at bounding box center [59, 294] width 10 height 10
click at [58, 289] on div at bounding box center [59, 294] width 10 height 10
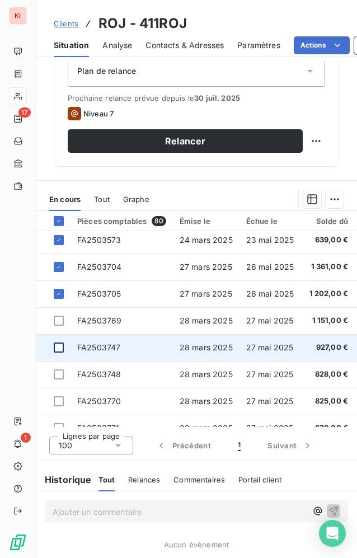
click at [59, 342] on div at bounding box center [59, 347] width 10 height 10
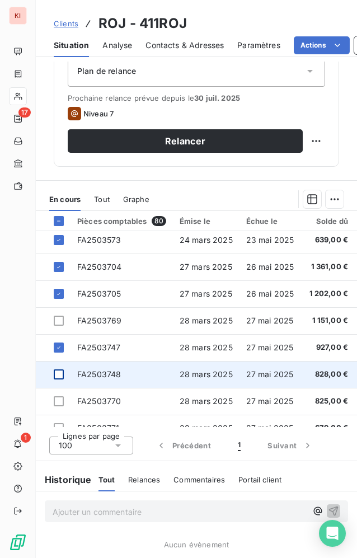
click at [56, 369] on div at bounding box center [59, 374] width 10 height 10
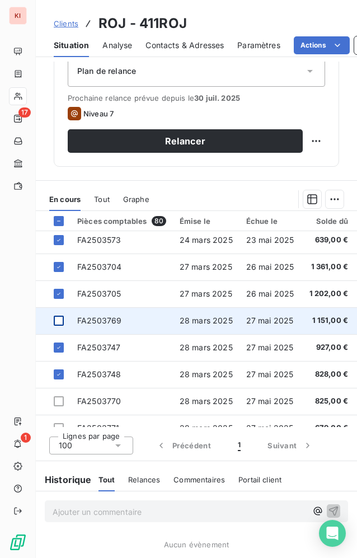
click at [60, 315] on div at bounding box center [59, 320] width 10 height 10
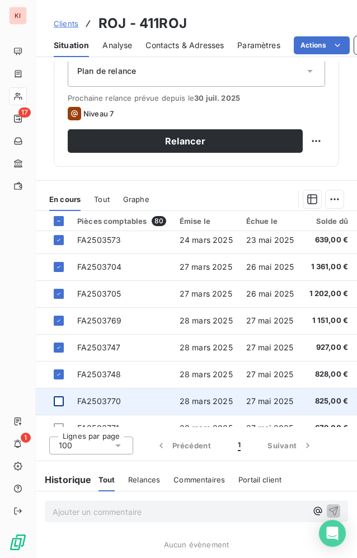
click at [59, 396] on div at bounding box center [59, 401] width 10 height 10
click at [59, 398] on icon at bounding box center [58, 401] width 7 height 7
click at [59, 396] on div at bounding box center [59, 401] width 10 height 10
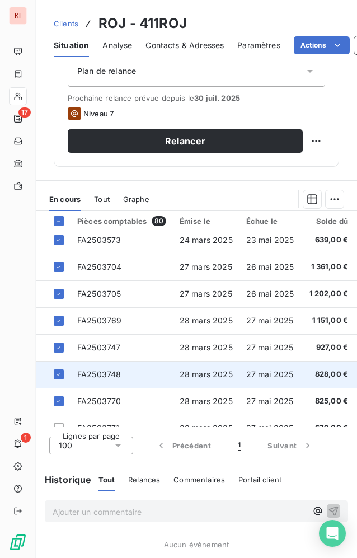
scroll to position [913, 0]
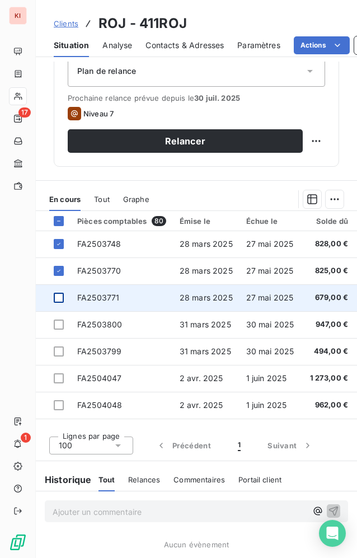
click at [58, 292] on div at bounding box center [59, 297] width 10 height 10
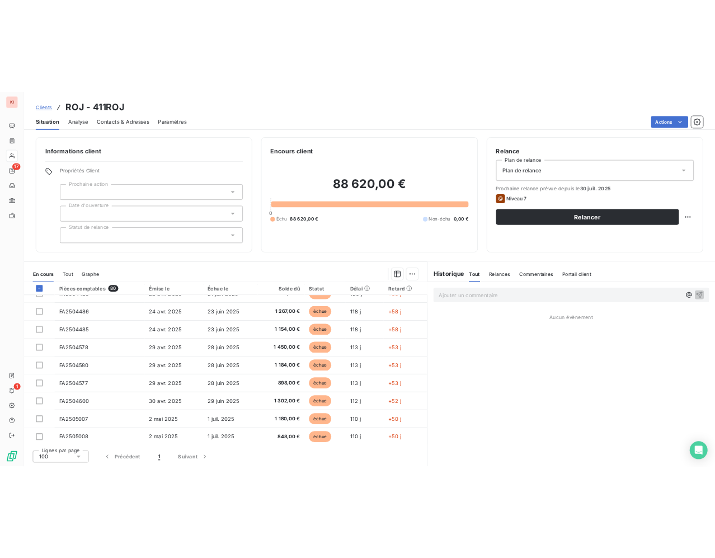
scroll to position [0, 0]
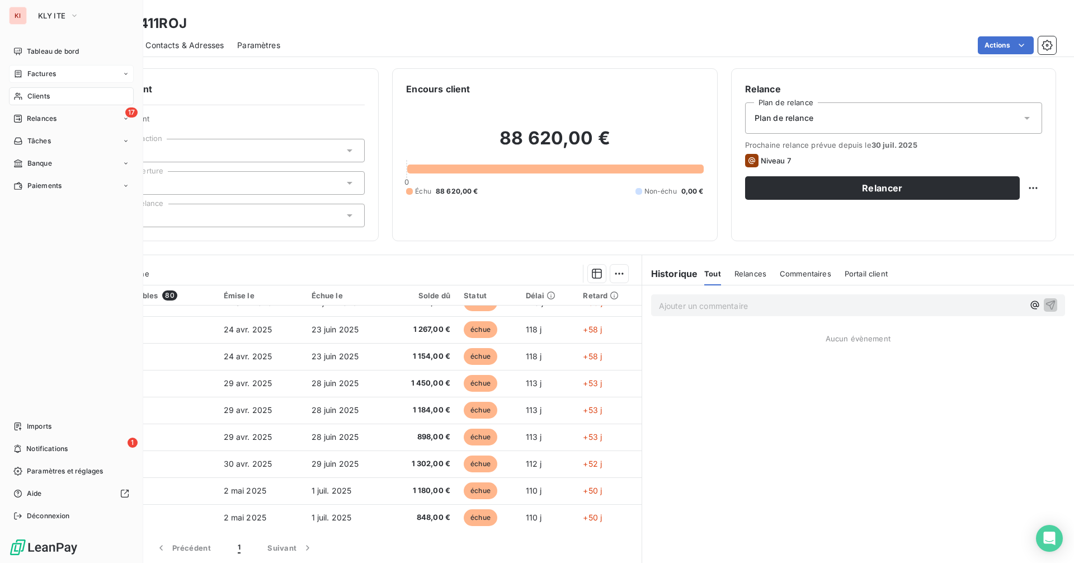
click at [46, 73] on span "Factures" at bounding box center [41, 74] width 29 height 10
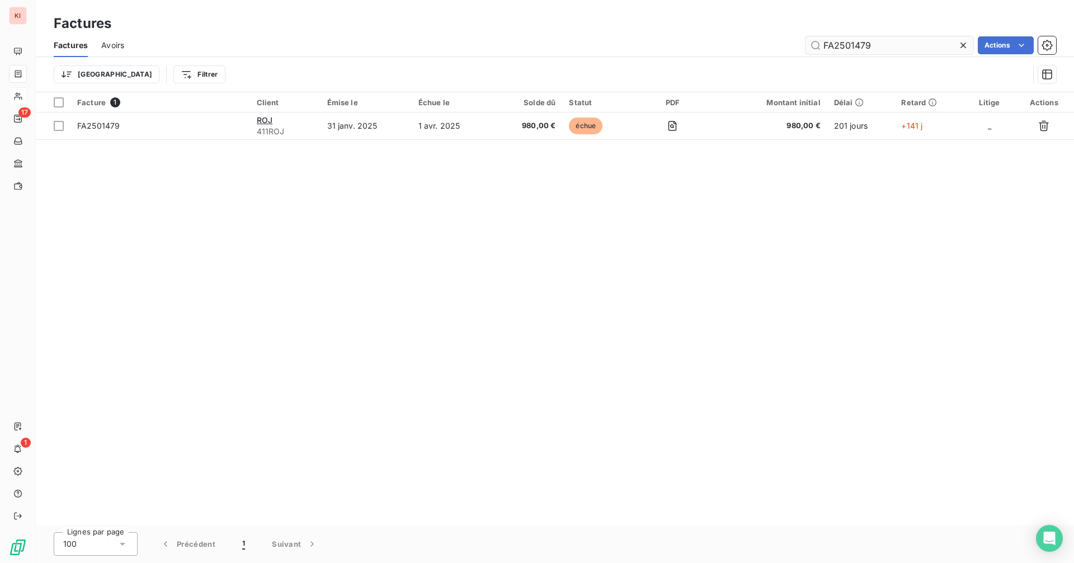
click at [882, 41] on input "FA2501479" at bounding box center [889, 45] width 168 height 18
click at [870, 42] on input "FA2501479" at bounding box center [889, 45] width 168 height 18
click at [818, 48] on input "FA2501479" at bounding box center [889, 45] width 168 height 18
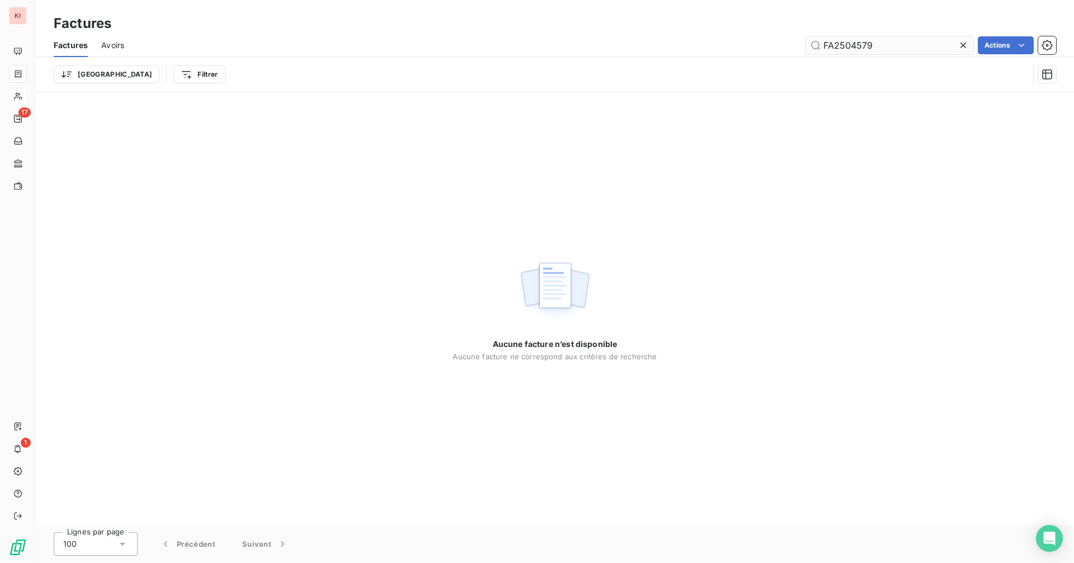
click at [908, 49] on input "FA2504579" at bounding box center [889, 45] width 168 height 18
type input "FA2504579"
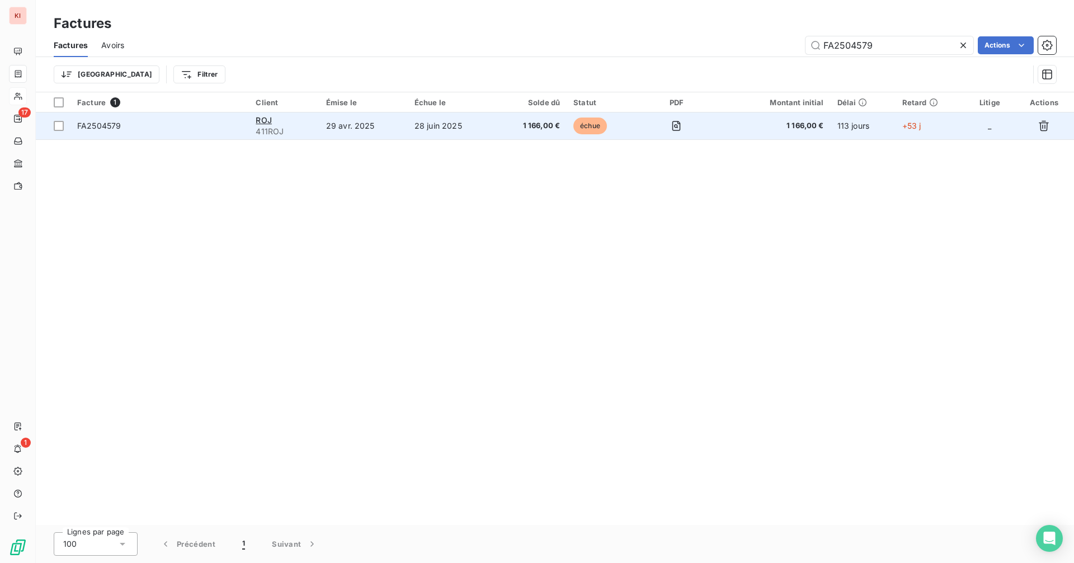
click at [123, 129] on span "FA2504579" at bounding box center [159, 125] width 165 height 11
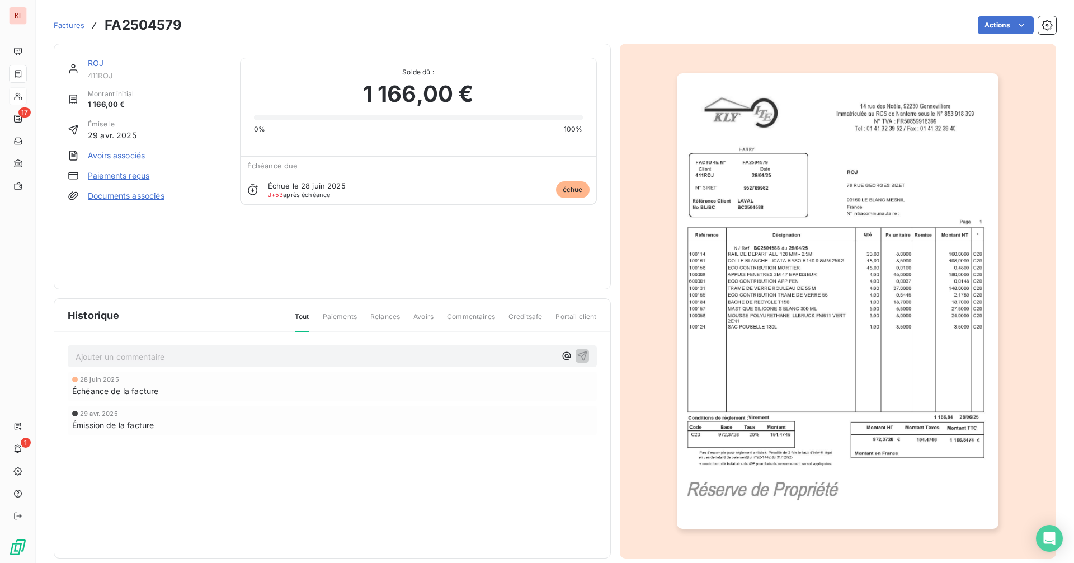
click at [91, 63] on link "ROJ" at bounding box center [96, 63] width 16 height 10
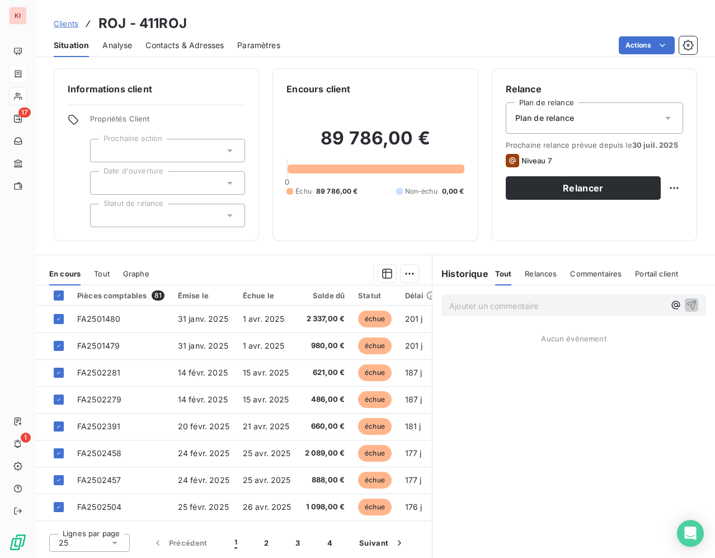
drag, startPoint x: 489, startPoint y: 23, endPoint x: 511, endPoint y: -6, distance: 36.0
click at [511, 0] on html "KI 17 1 Clients ROJ - 411ROJ Situation Analyse Contacts & Adresses Paramètres A…" at bounding box center [357, 279] width 715 height 558
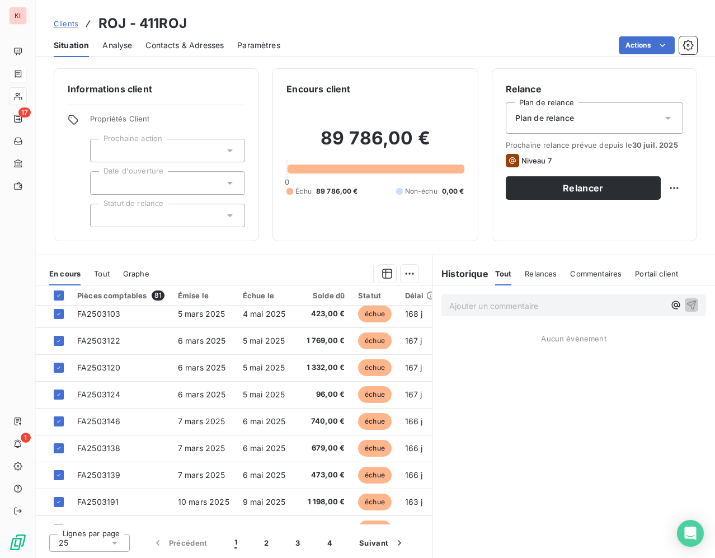
scroll to position [457, 0]
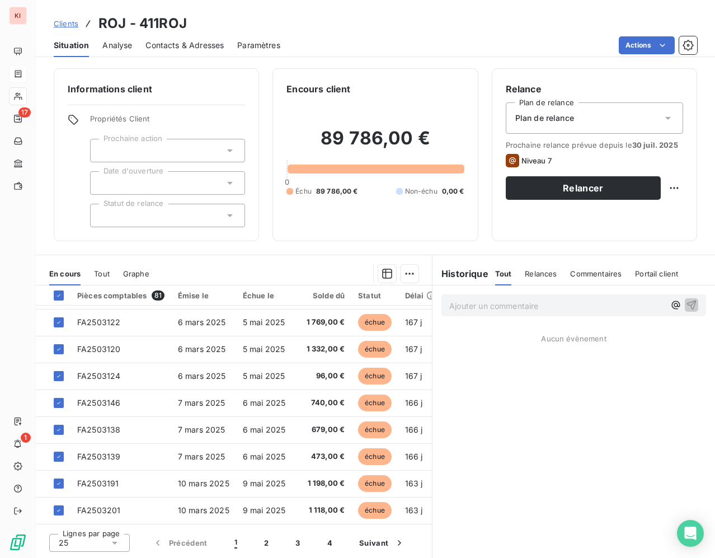
click at [84, 546] on div "25" at bounding box center [89, 543] width 81 height 18
click at [89, 525] on li "100" at bounding box center [89, 521] width 81 height 20
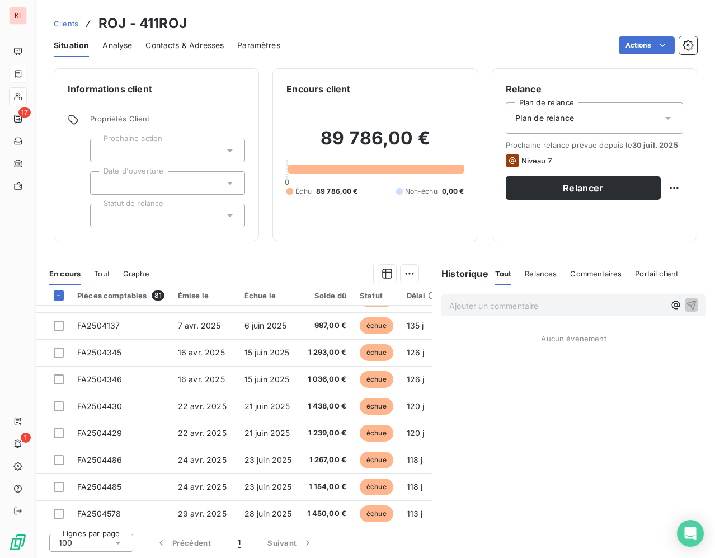
scroll to position [1305, 0]
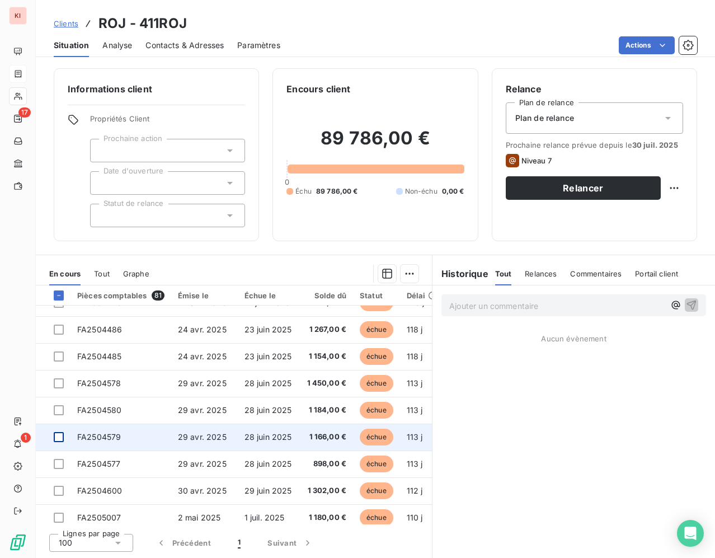
click at [58, 440] on div at bounding box center [59, 437] width 10 height 10
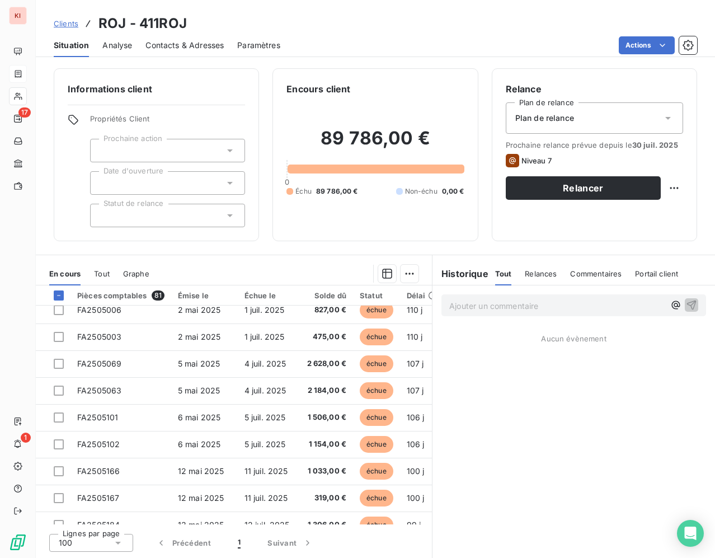
scroll to position [1436, 0]
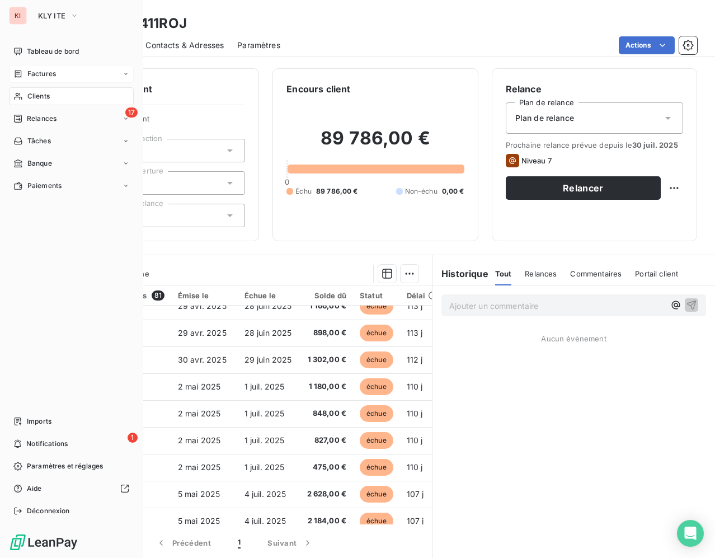
drag, startPoint x: 43, startPoint y: 75, endPoint x: 107, endPoint y: 78, distance: 65.0
click at [43, 75] on span "Factures" at bounding box center [41, 74] width 29 height 10
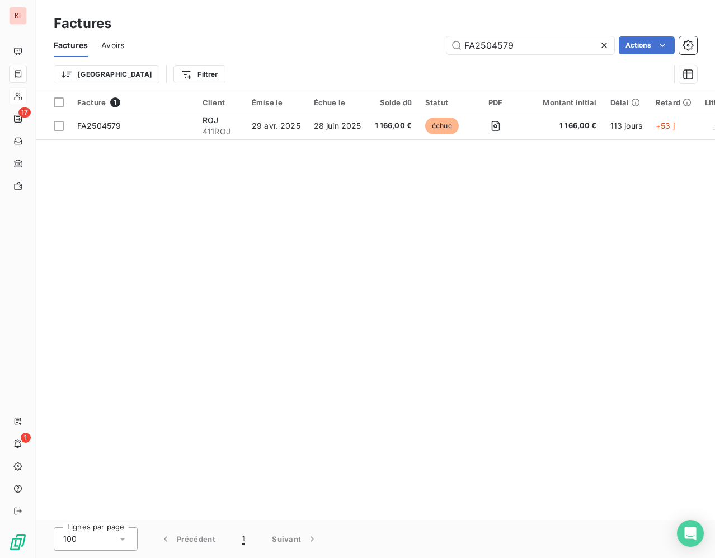
click at [603, 48] on icon at bounding box center [603, 45] width 11 height 11
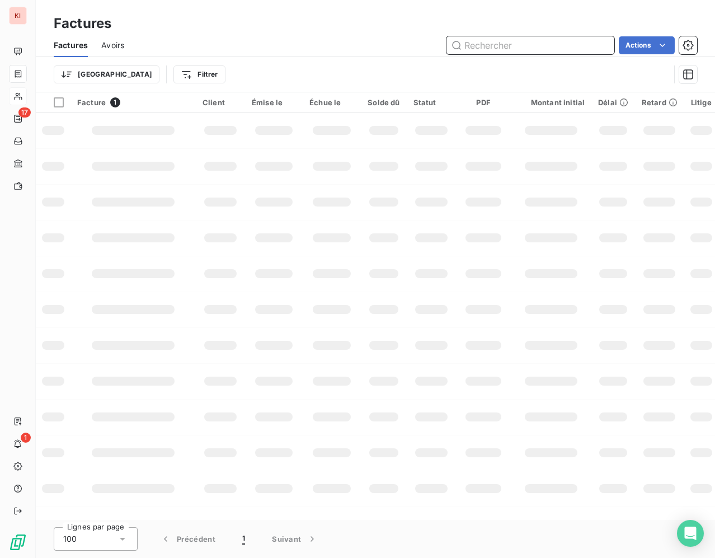
click at [550, 47] on input "text" at bounding box center [530, 45] width 168 height 18
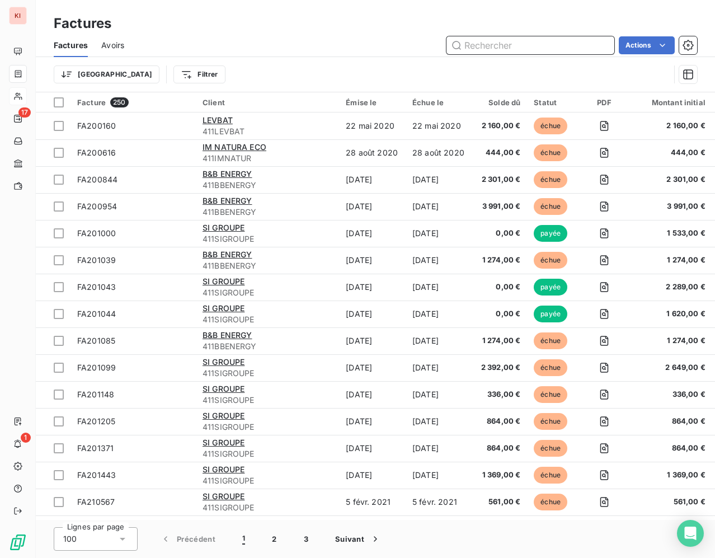
paste input "FA2504599"
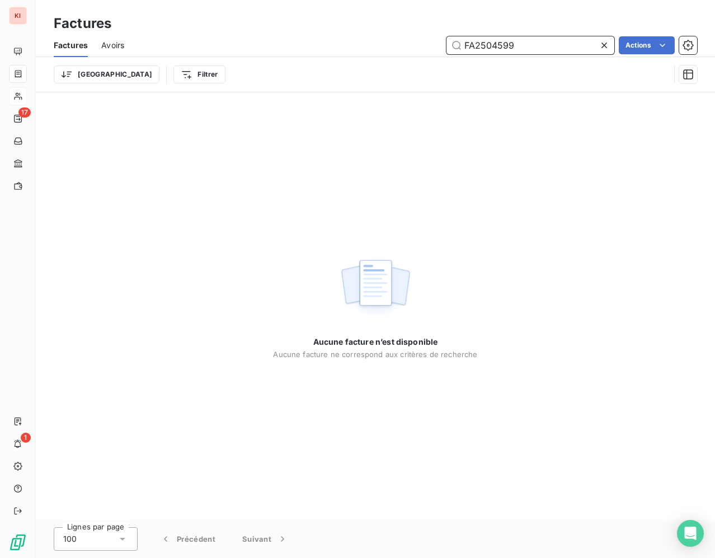
type input "FA2504599"
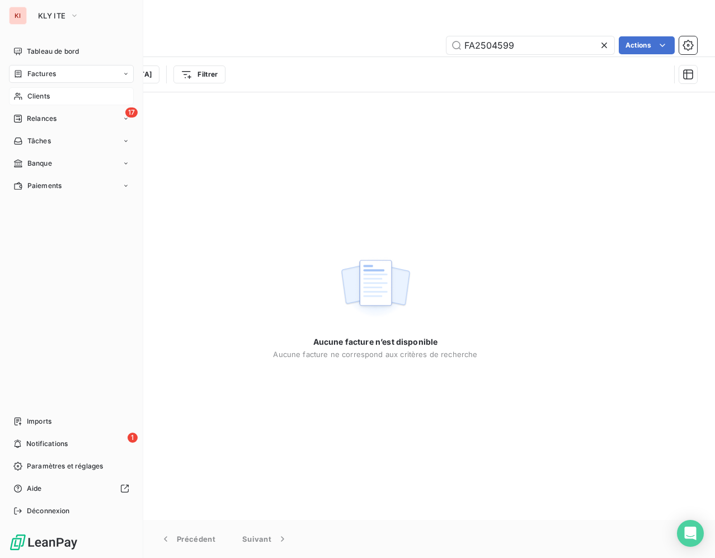
click at [46, 75] on span "Factures" at bounding box center [41, 74] width 29 height 10
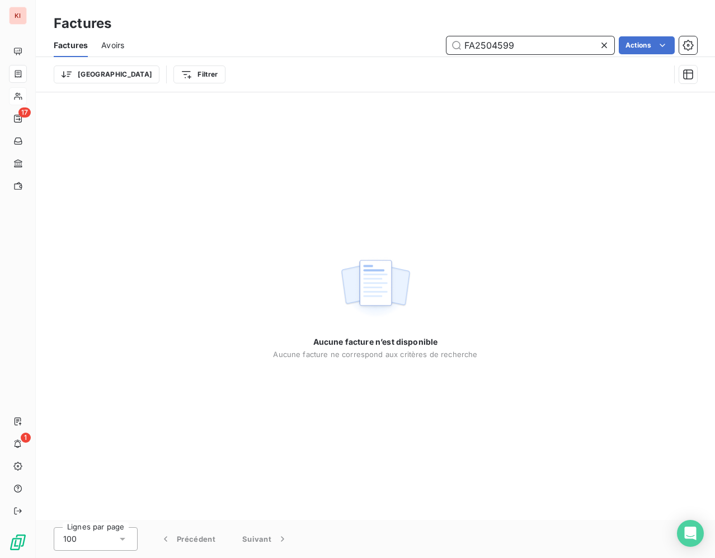
click at [567, 43] on input "FA2504599" at bounding box center [530, 45] width 168 height 18
click at [605, 45] on icon at bounding box center [603, 45] width 11 height 11
click at [555, 46] on input "text" at bounding box center [530, 45] width 168 height 18
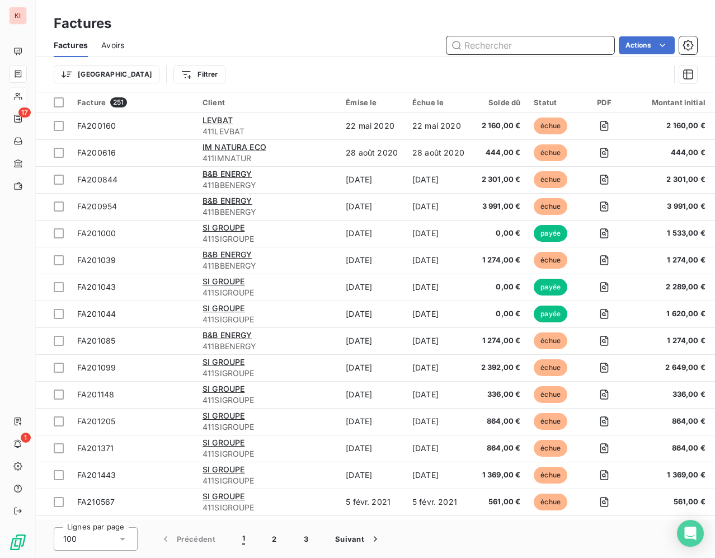
click at [554, 46] on input "text" at bounding box center [530, 45] width 168 height 18
paste input "FA2504599"
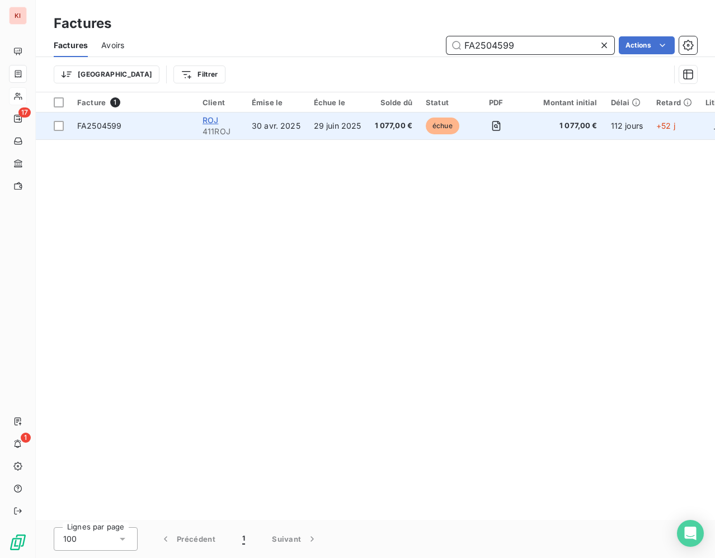
type input "FA2504599"
click at [218, 120] on span "ROJ" at bounding box center [210, 120] width 16 height 10
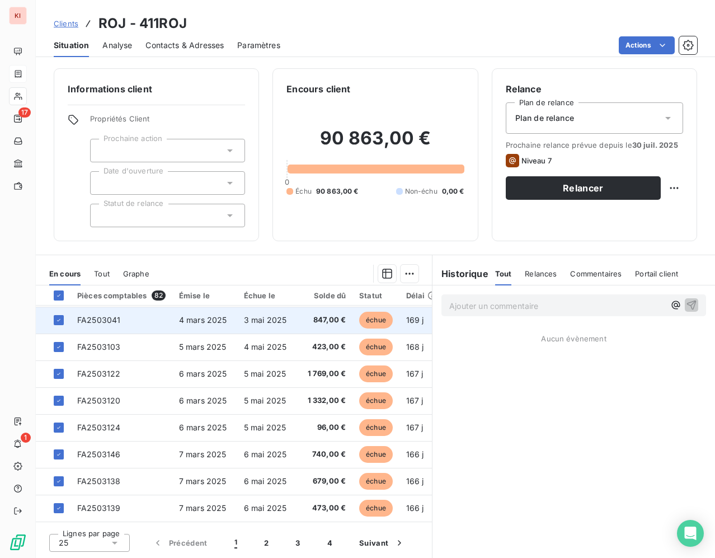
scroll to position [457, 0]
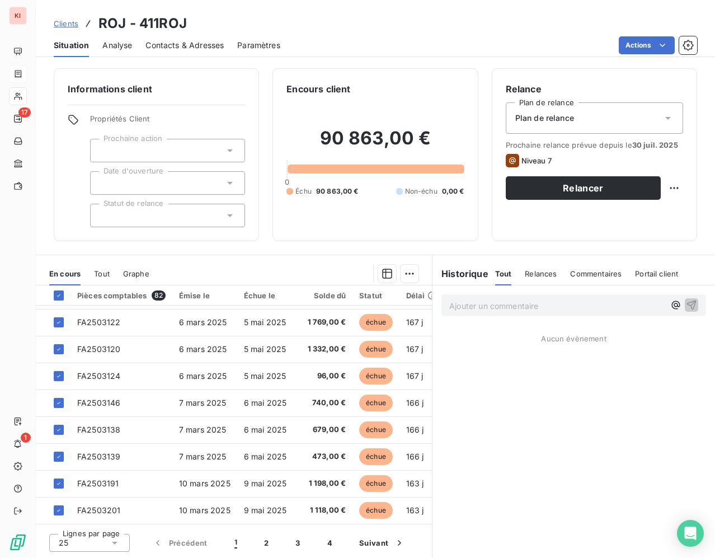
click at [122, 544] on div "25" at bounding box center [89, 543] width 81 height 18
click at [56, 521] on div at bounding box center [61, 521] width 11 height 11
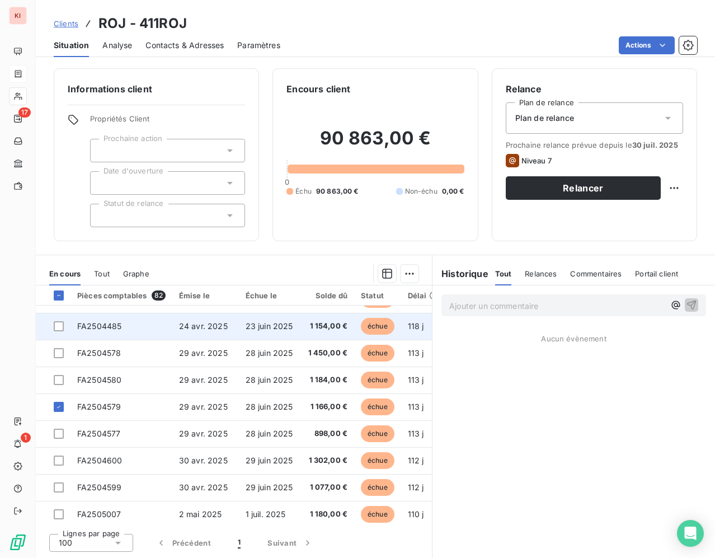
scroll to position [1466, 0]
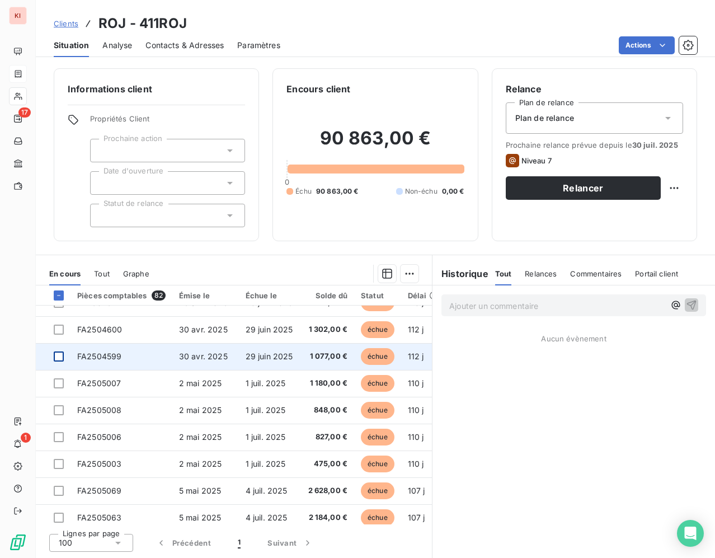
click at [58, 357] on div at bounding box center [59, 356] width 10 height 10
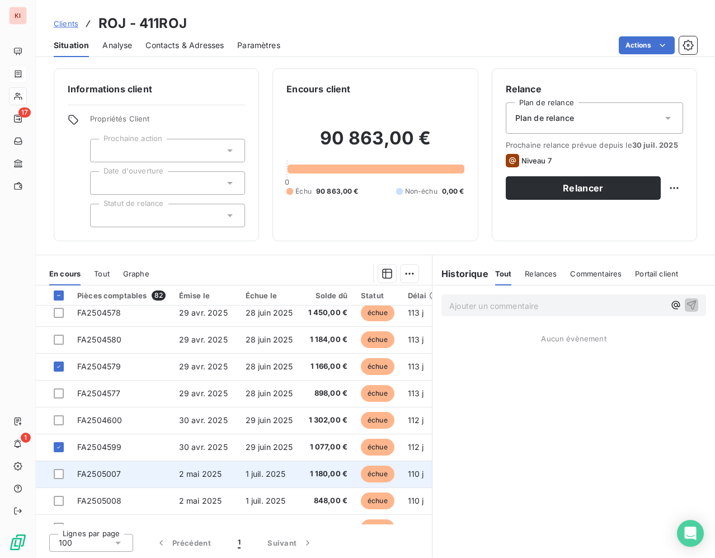
scroll to position [1335, 0]
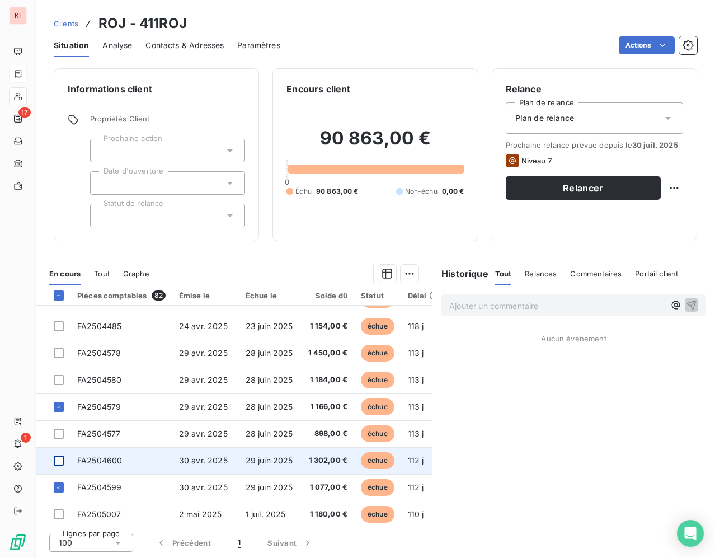
click at [55, 462] on div at bounding box center [59, 460] width 10 height 10
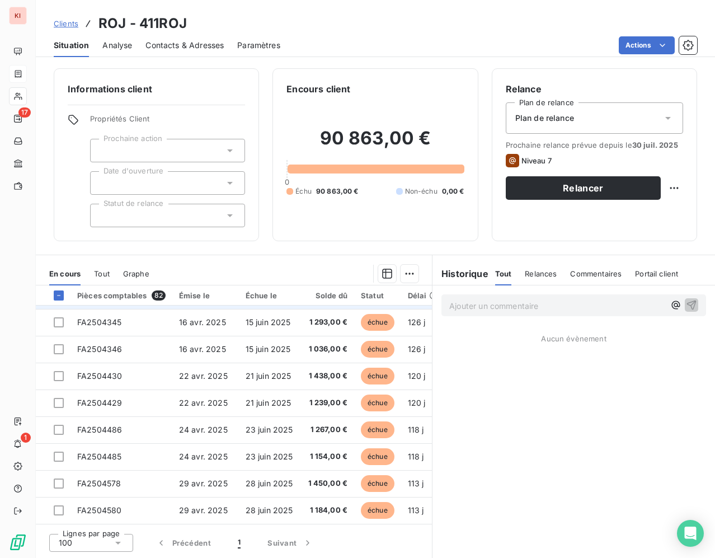
scroll to position [552, 0]
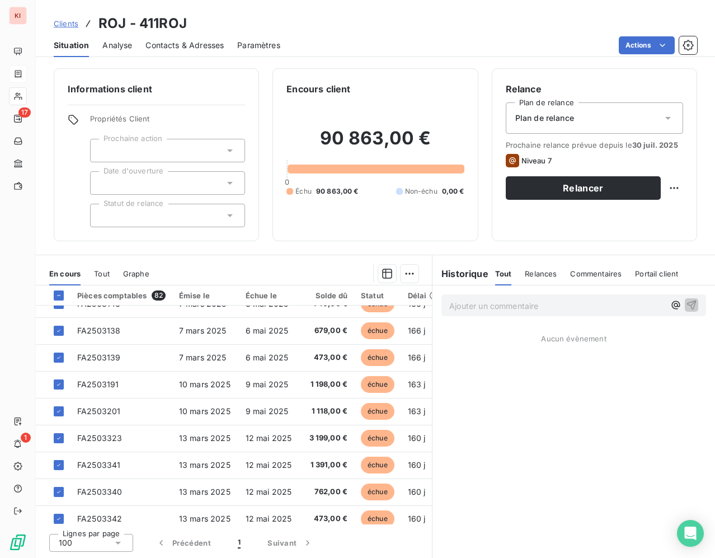
click at [438, 237] on div "Encours client 90 863,00 € 0 Échu 90 863,00 € Non-échu 0,00 €" at bounding box center [374, 154] width 205 height 173
